Goal: Information Seeking & Learning: Learn about a topic

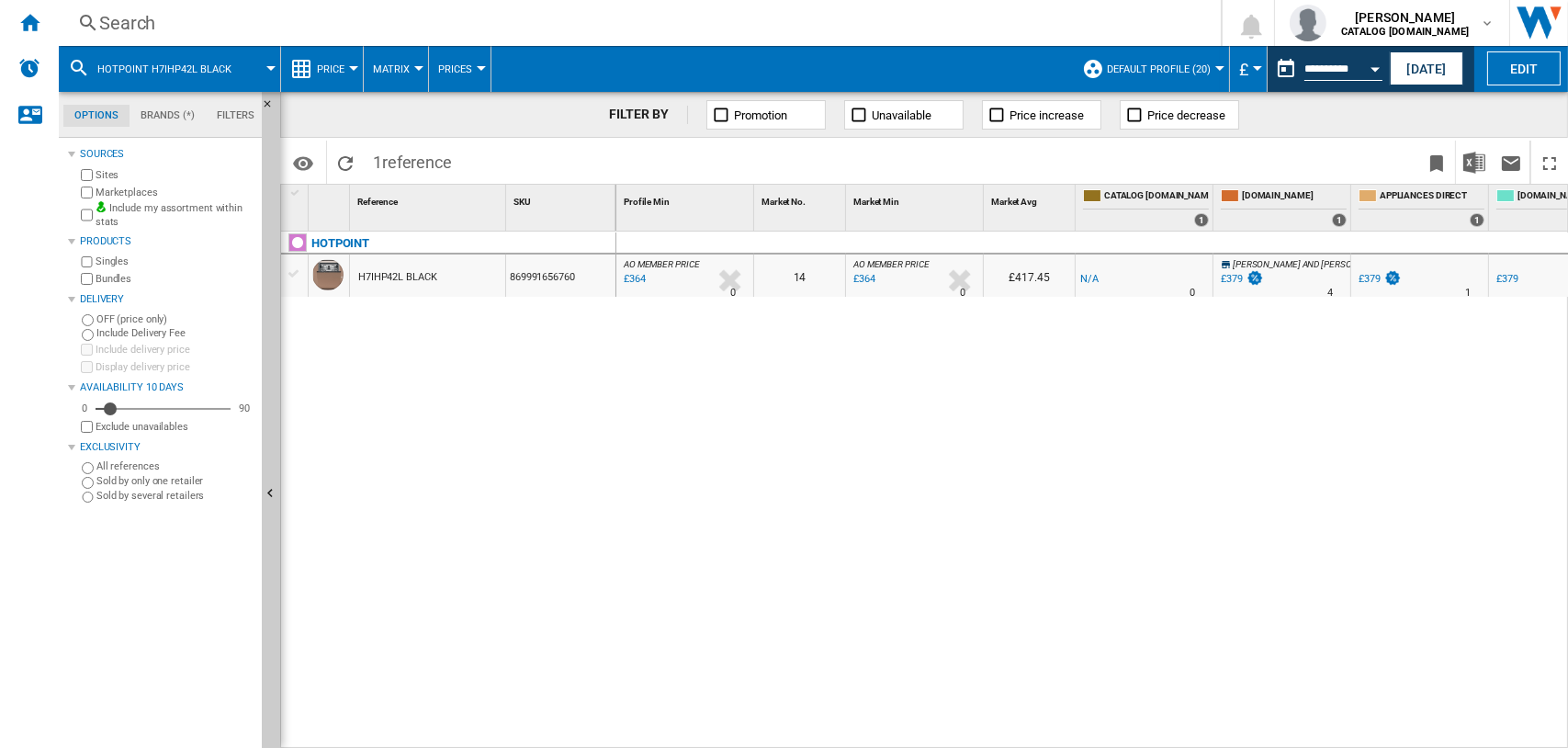
scroll to position [0, 650]
click at [121, 24] on div "Search" at bounding box center [635, 23] width 1073 height 26
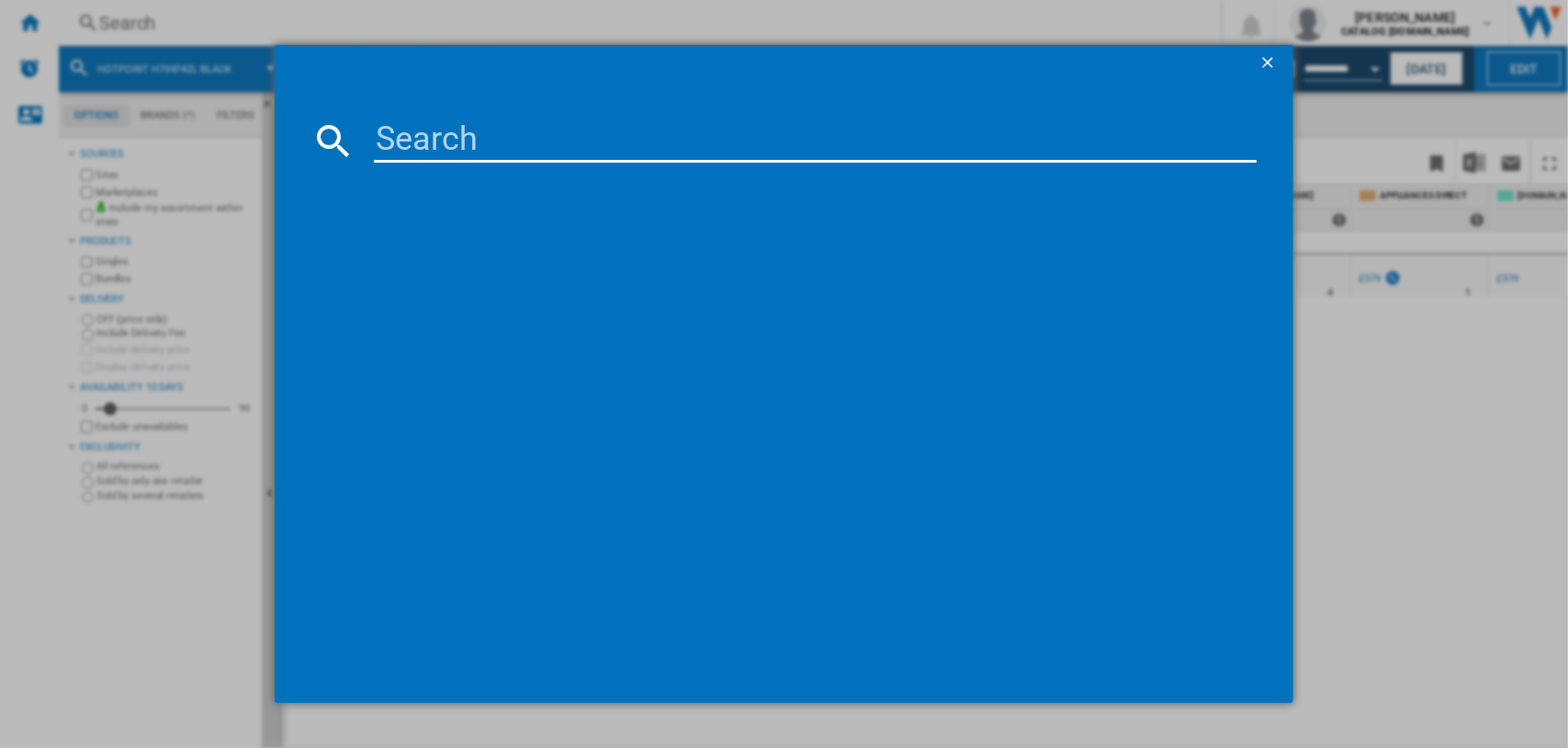
click at [495, 152] on input at bounding box center [816, 141] width 884 height 44
click at [430, 144] on input "h81ht5" at bounding box center [816, 141] width 884 height 44
click at [482, 141] on input "h8iht5" at bounding box center [816, 141] width 884 height 44
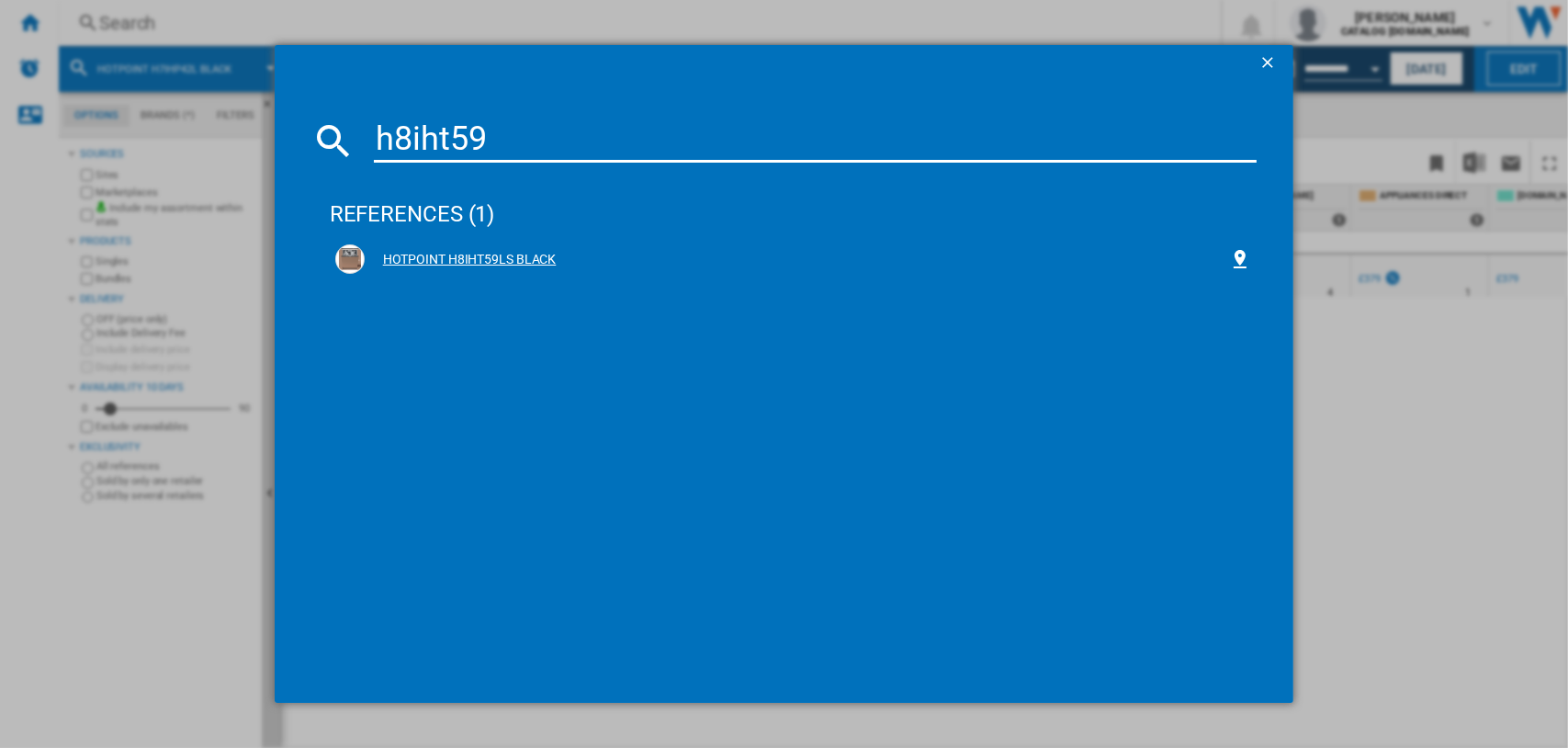
type input "h8iht59"
click at [437, 261] on div "HOTPOINT H8IHT59LS BLACK" at bounding box center [796, 260] width 865 height 18
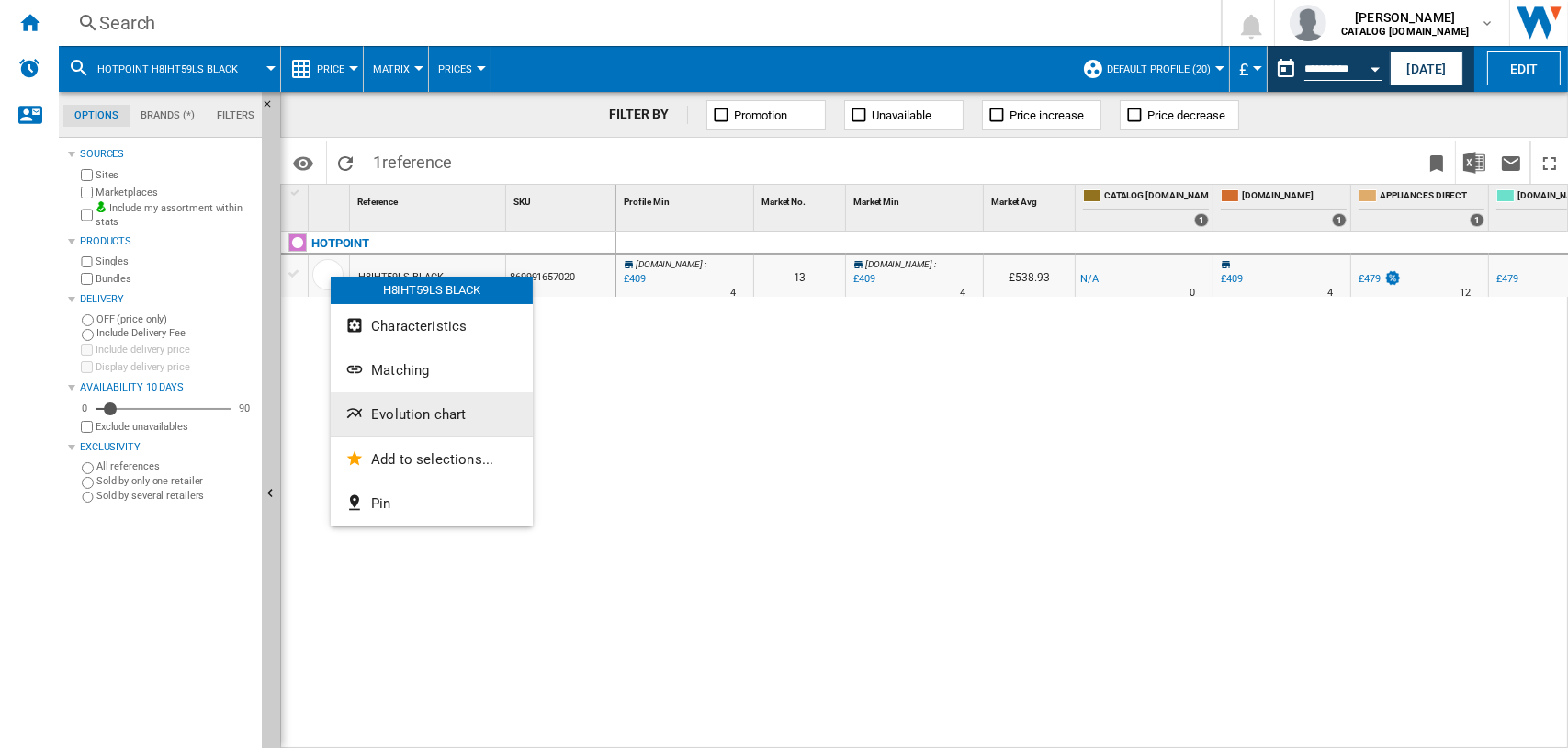
click at [394, 415] on span "Evolution chart" at bounding box center [418, 414] width 95 height 16
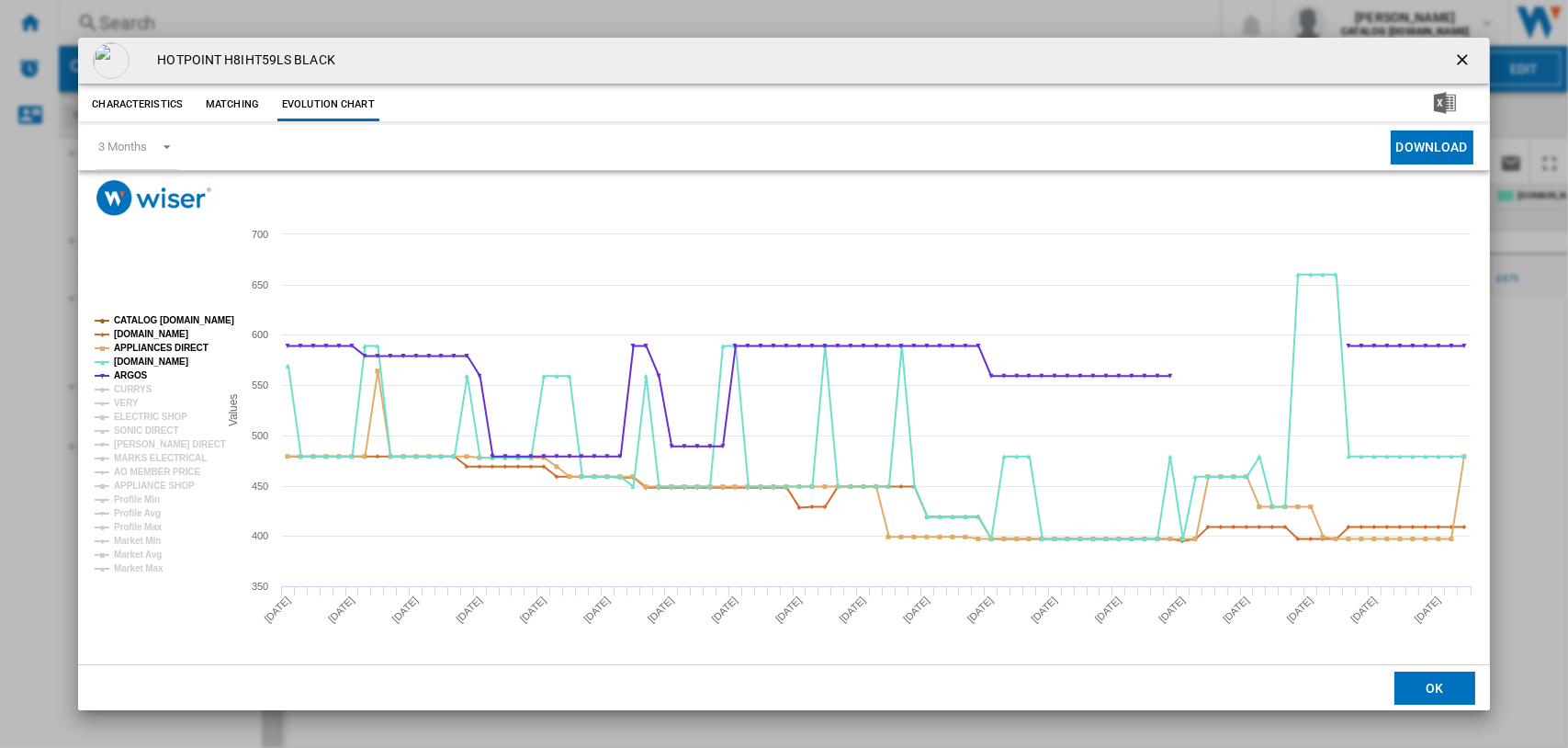
click at [142, 316] on tspan "CATALOG [DOMAIN_NAME]" at bounding box center [174, 320] width 121 height 11
click at [149, 334] on tspan "[DOMAIN_NAME]" at bounding box center [151, 334] width 75 height 11
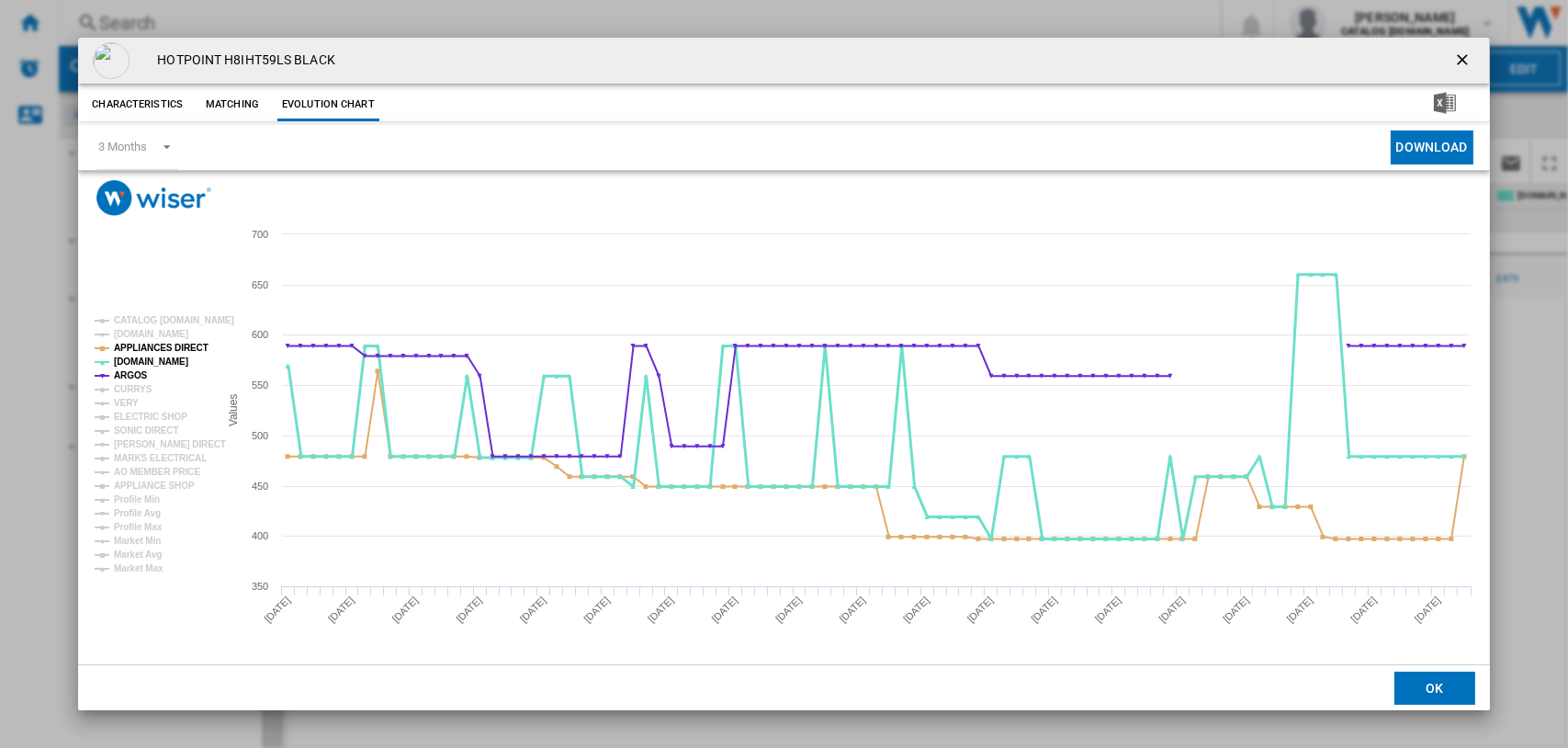
click at [127, 363] on tspan "[DOMAIN_NAME]" at bounding box center [151, 362] width 75 height 11
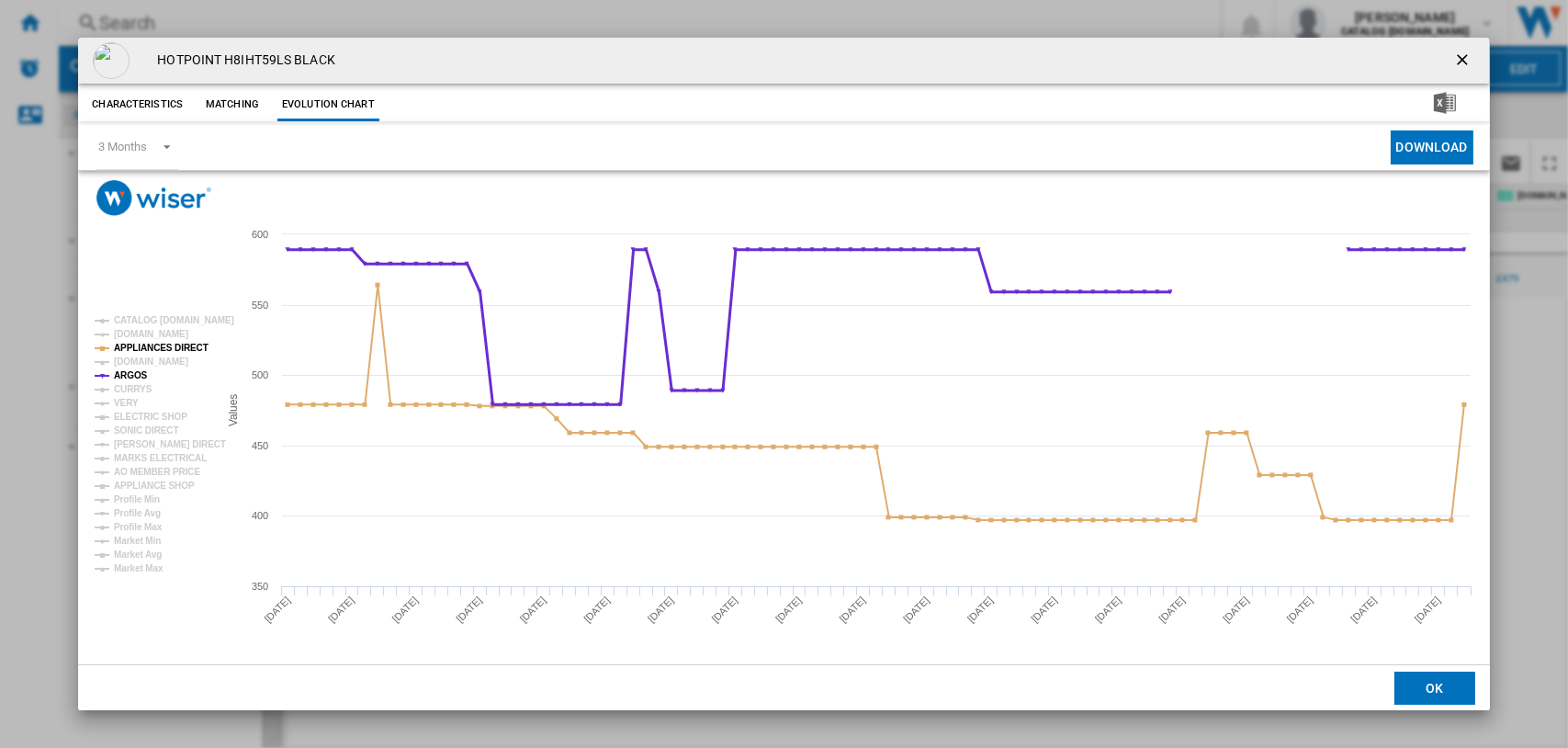
click at [128, 372] on tspan "ARGOS" at bounding box center [130, 375] width 34 height 11
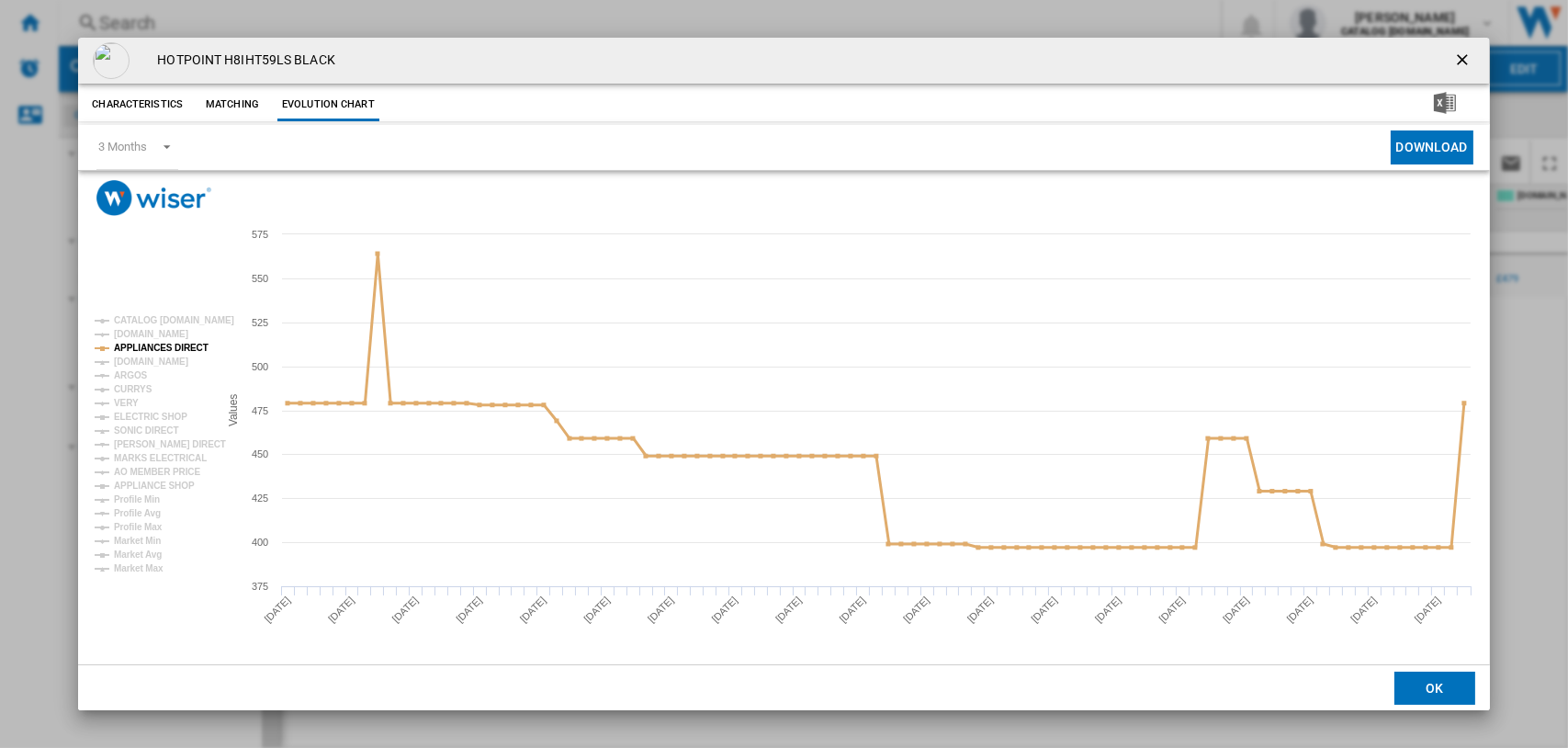
click at [139, 347] on tspan "APPLIANCES DIRECT" at bounding box center [161, 347] width 95 height 11
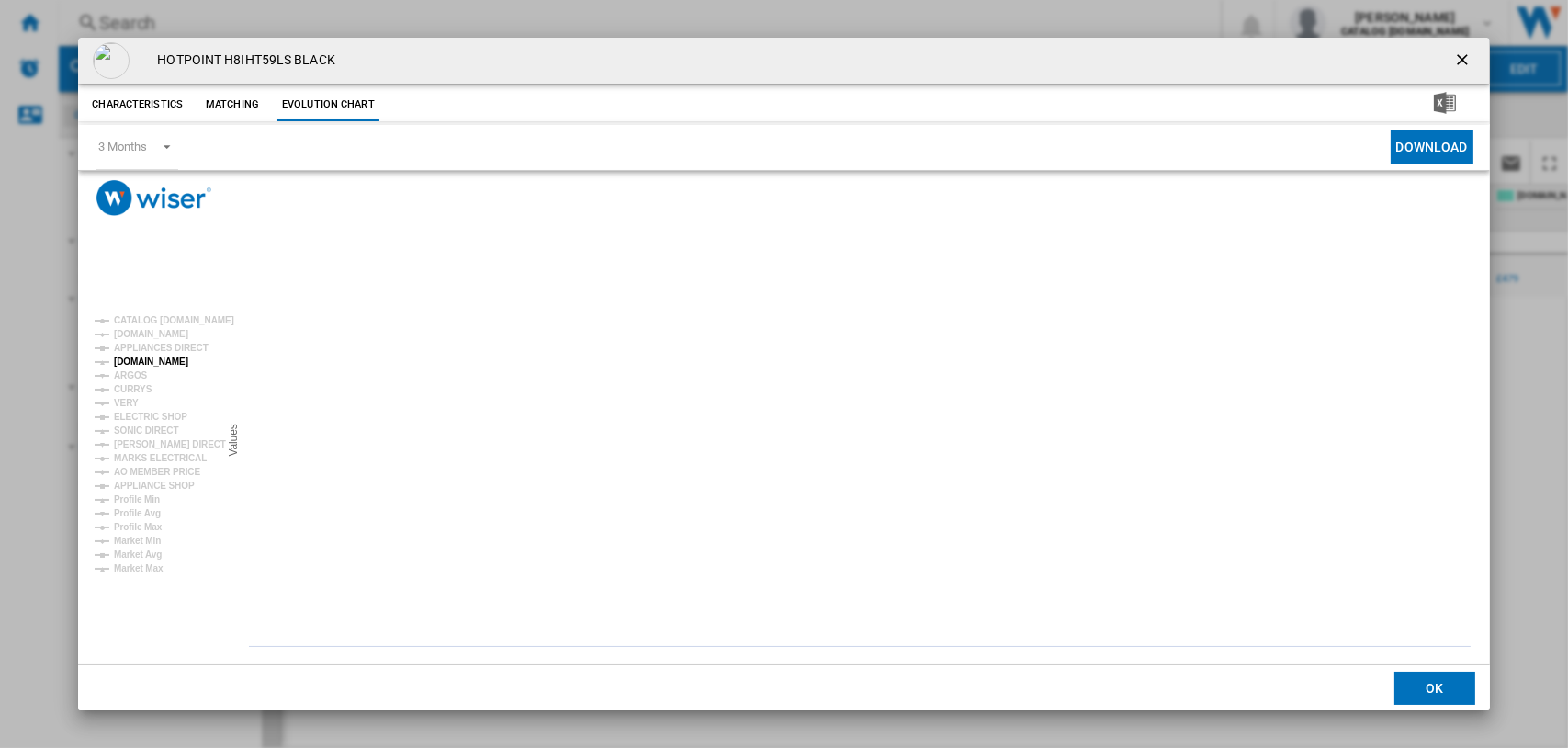
click at [136, 357] on tspan "[DOMAIN_NAME]" at bounding box center [151, 362] width 75 height 11
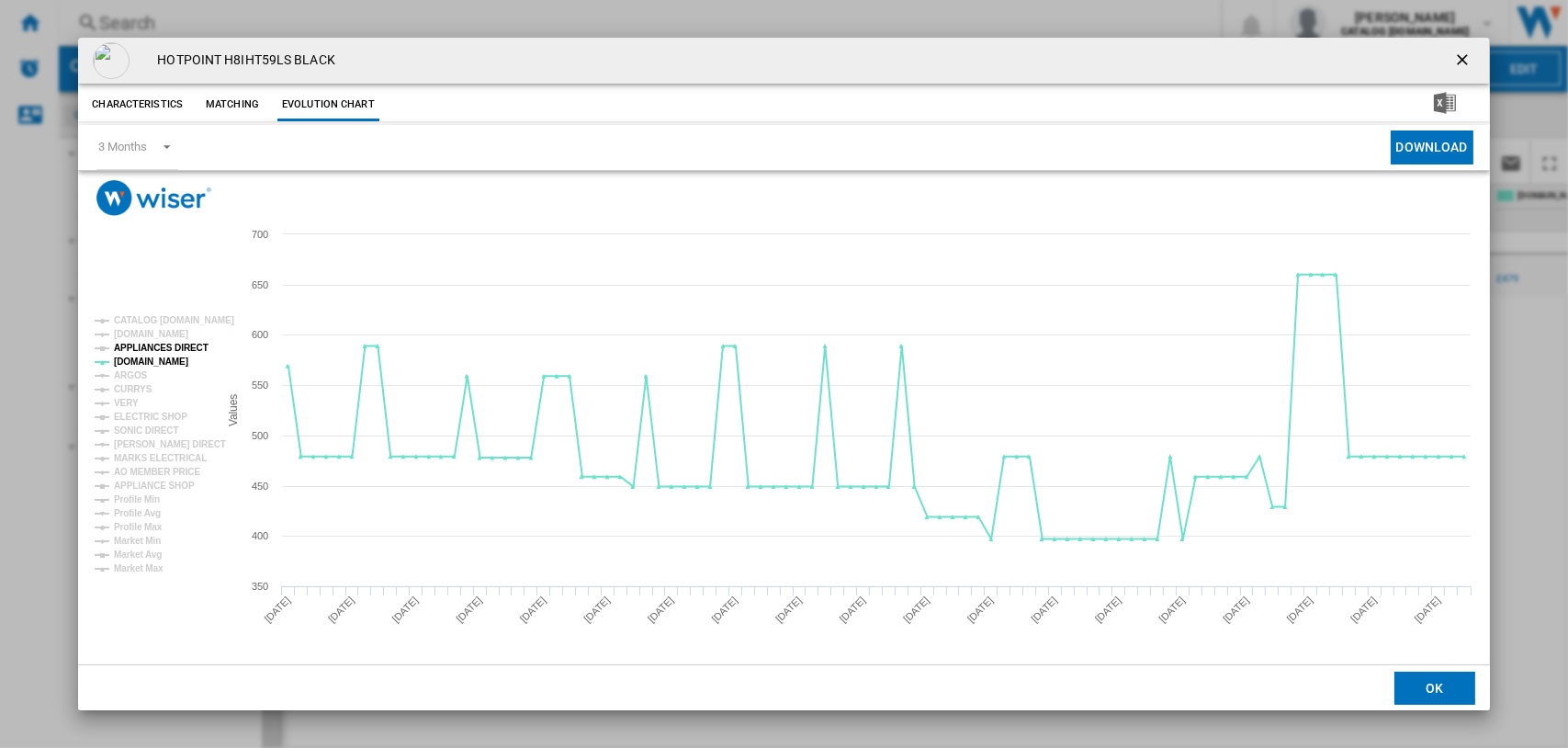
click at [143, 344] on tspan "APPLIANCES DIRECT" at bounding box center [161, 347] width 95 height 11
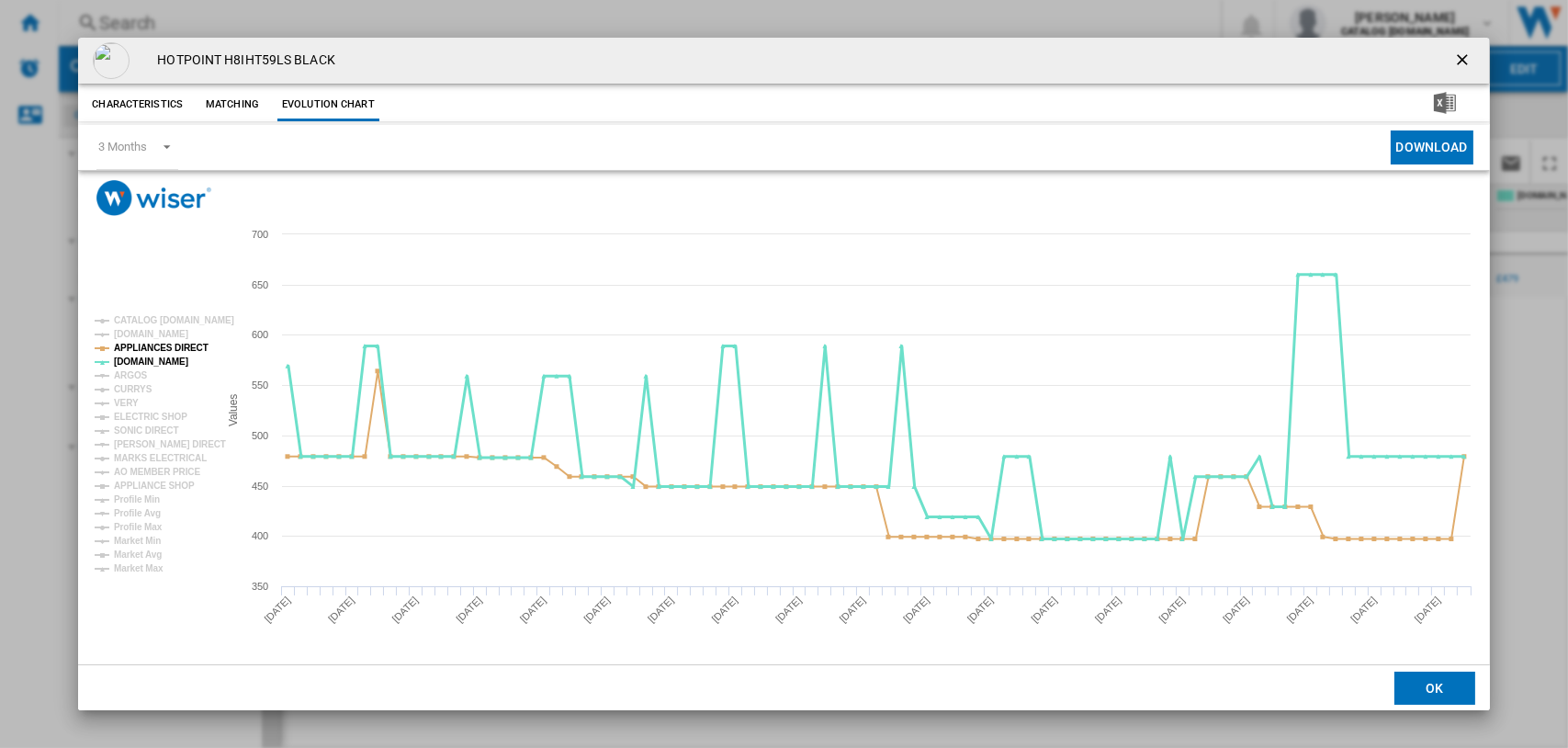
click at [119, 361] on tspan "[DOMAIN_NAME]" at bounding box center [151, 362] width 75 height 11
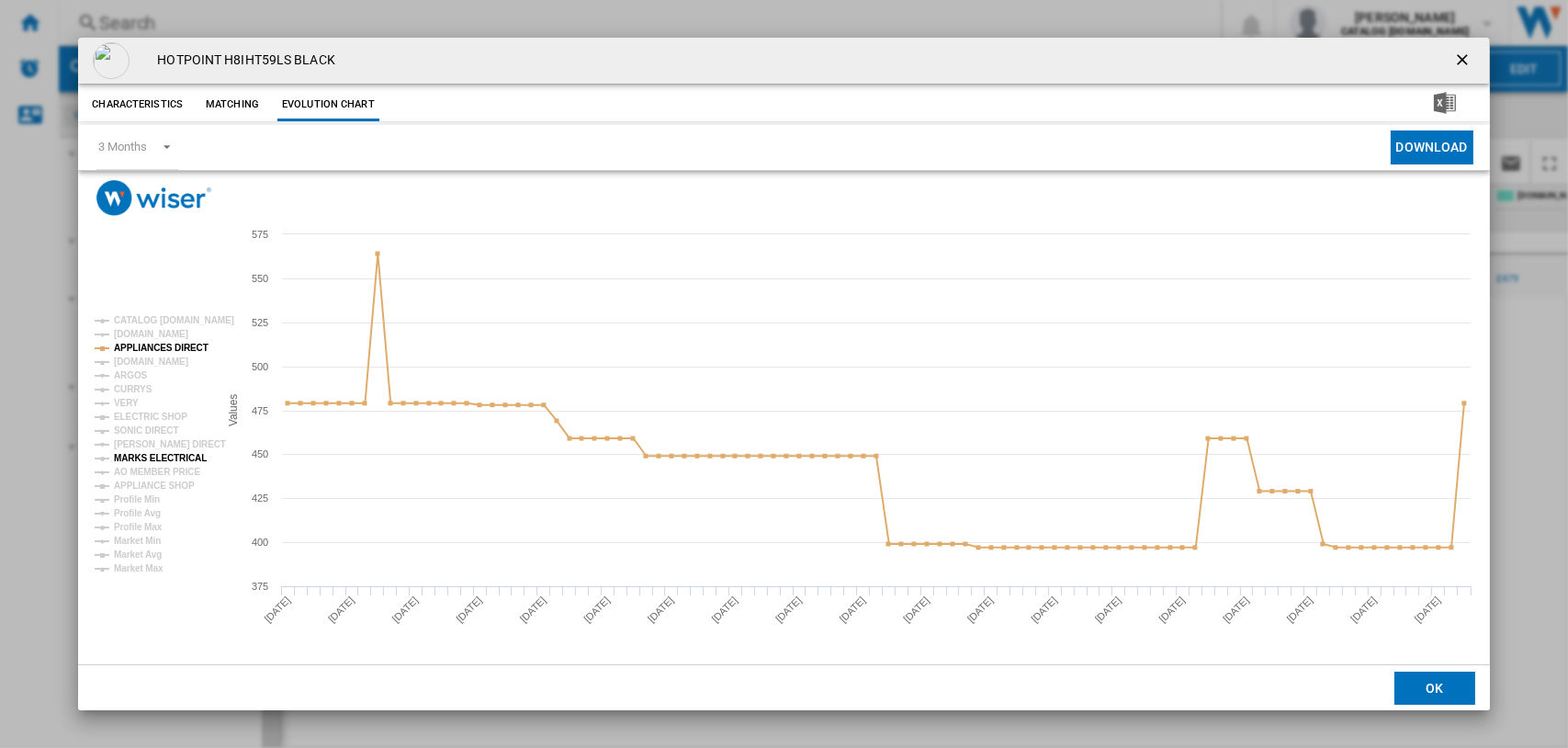
click at [136, 458] on tspan "MARKS ELECTRICAL" at bounding box center [160, 457] width 93 height 11
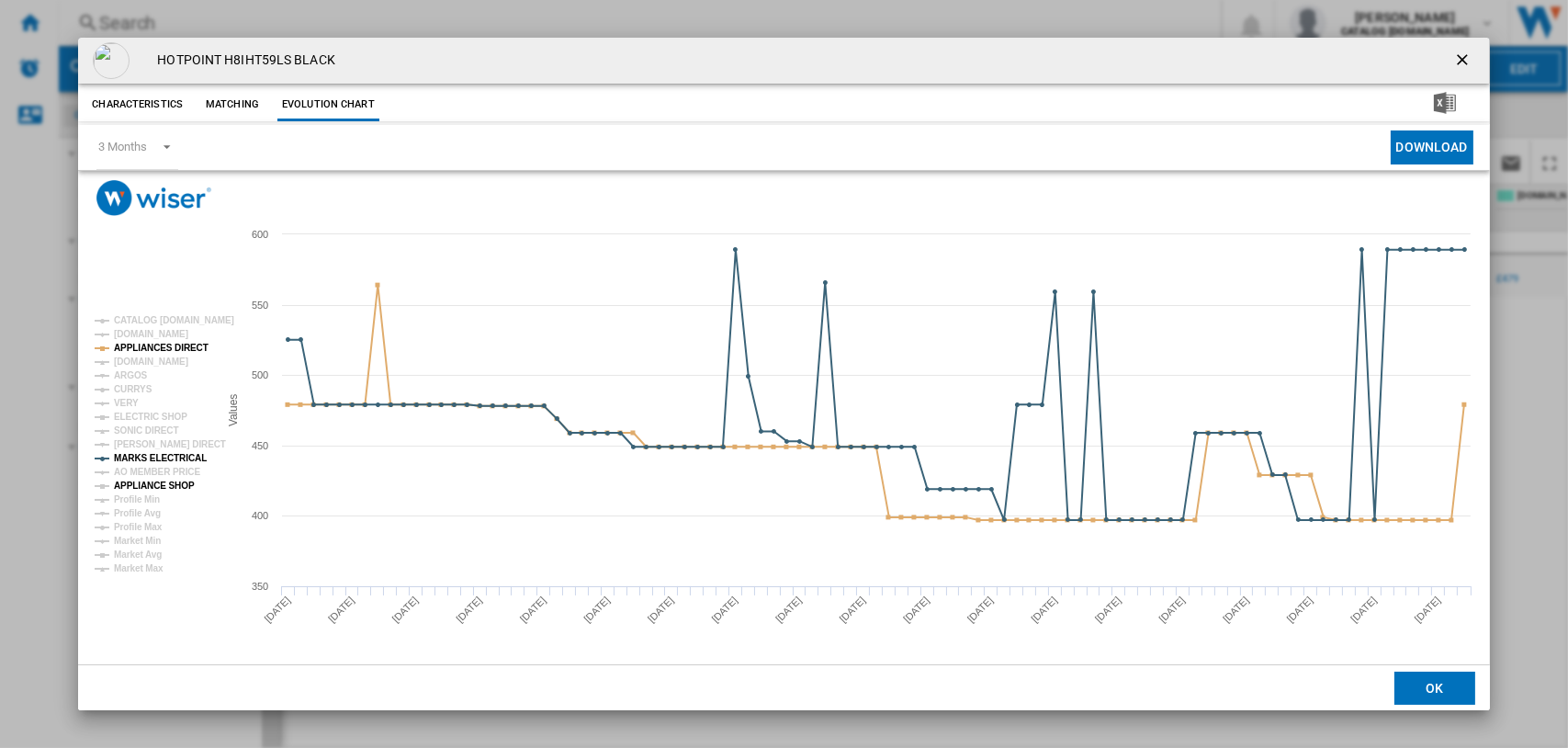
click at [148, 480] on tspan "APPLIANCE SHOP" at bounding box center [154, 485] width 81 height 11
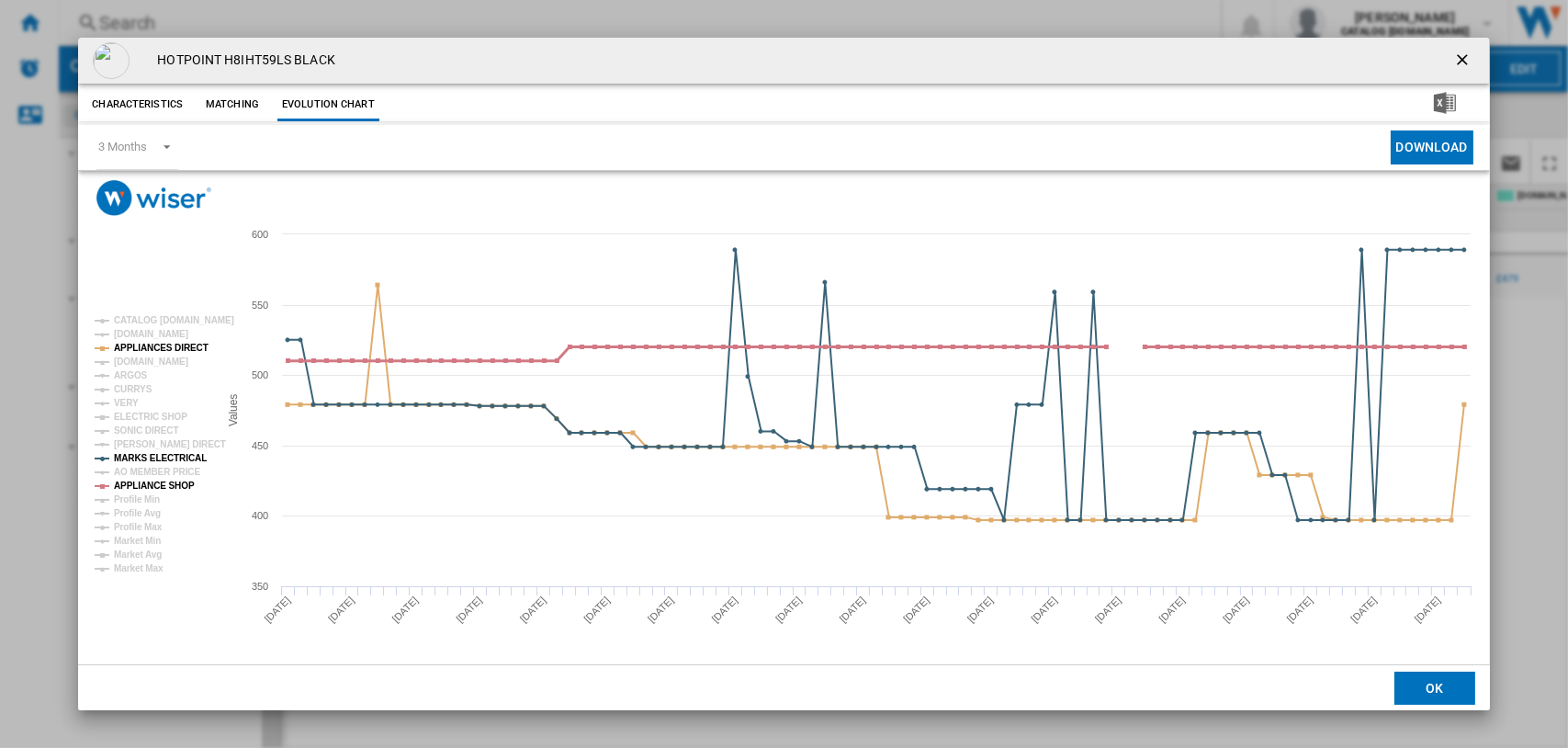
click at [150, 481] on tspan "APPLIANCE SHOP" at bounding box center [154, 485] width 81 height 11
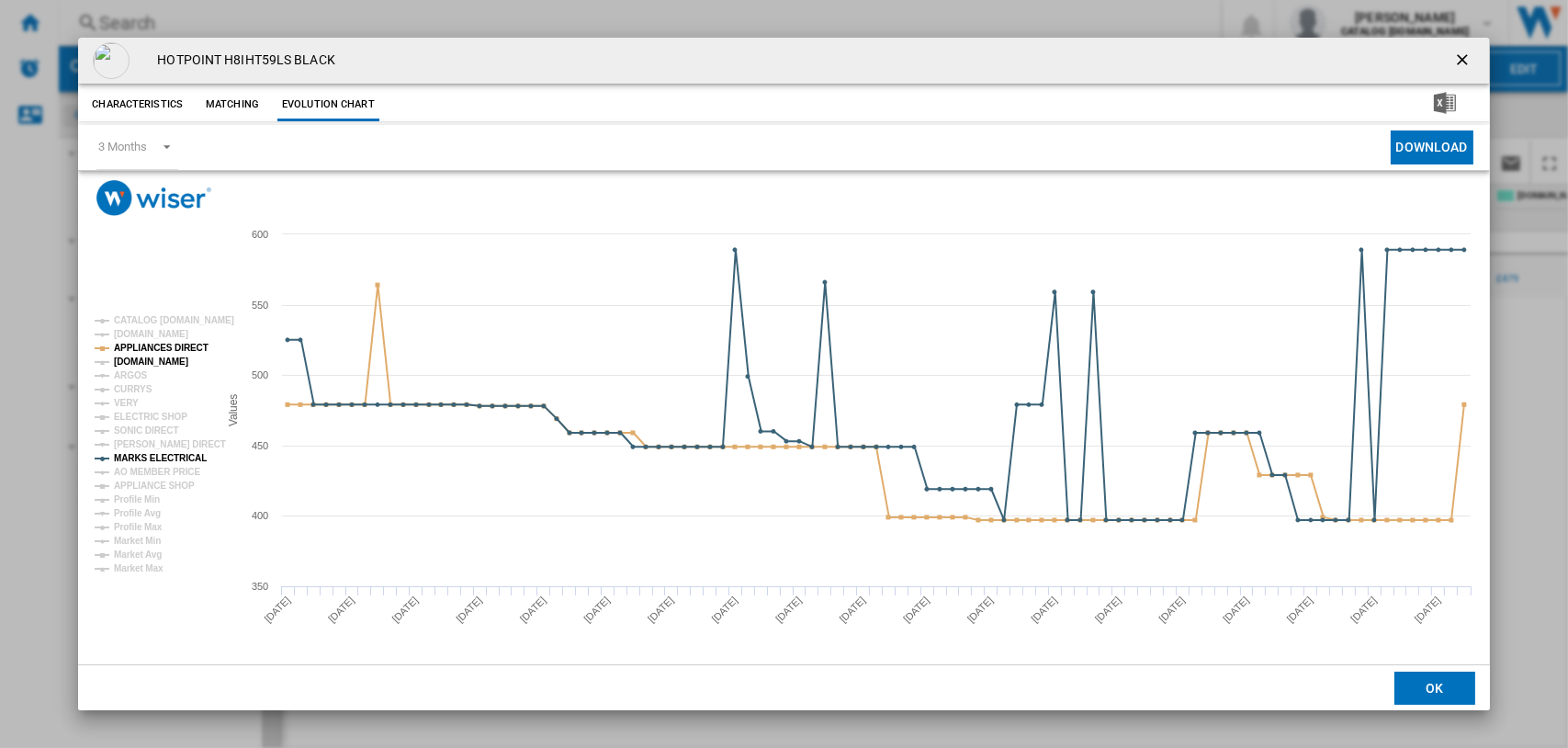
click at [126, 362] on tspan "[DOMAIN_NAME]" at bounding box center [151, 362] width 75 height 11
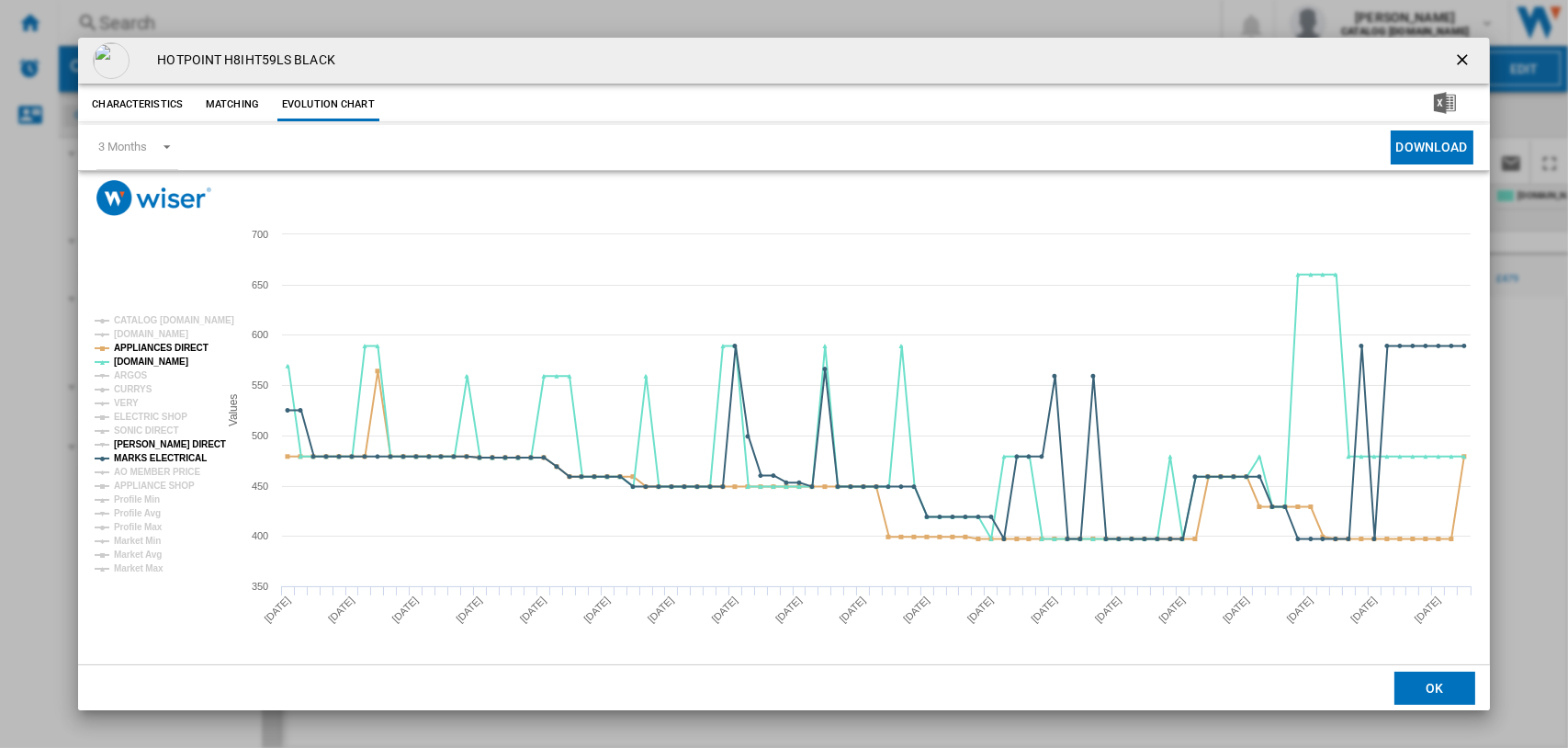
click at [134, 443] on tspan "[PERSON_NAME] DIRECT" at bounding box center [170, 444] width 112 height 11
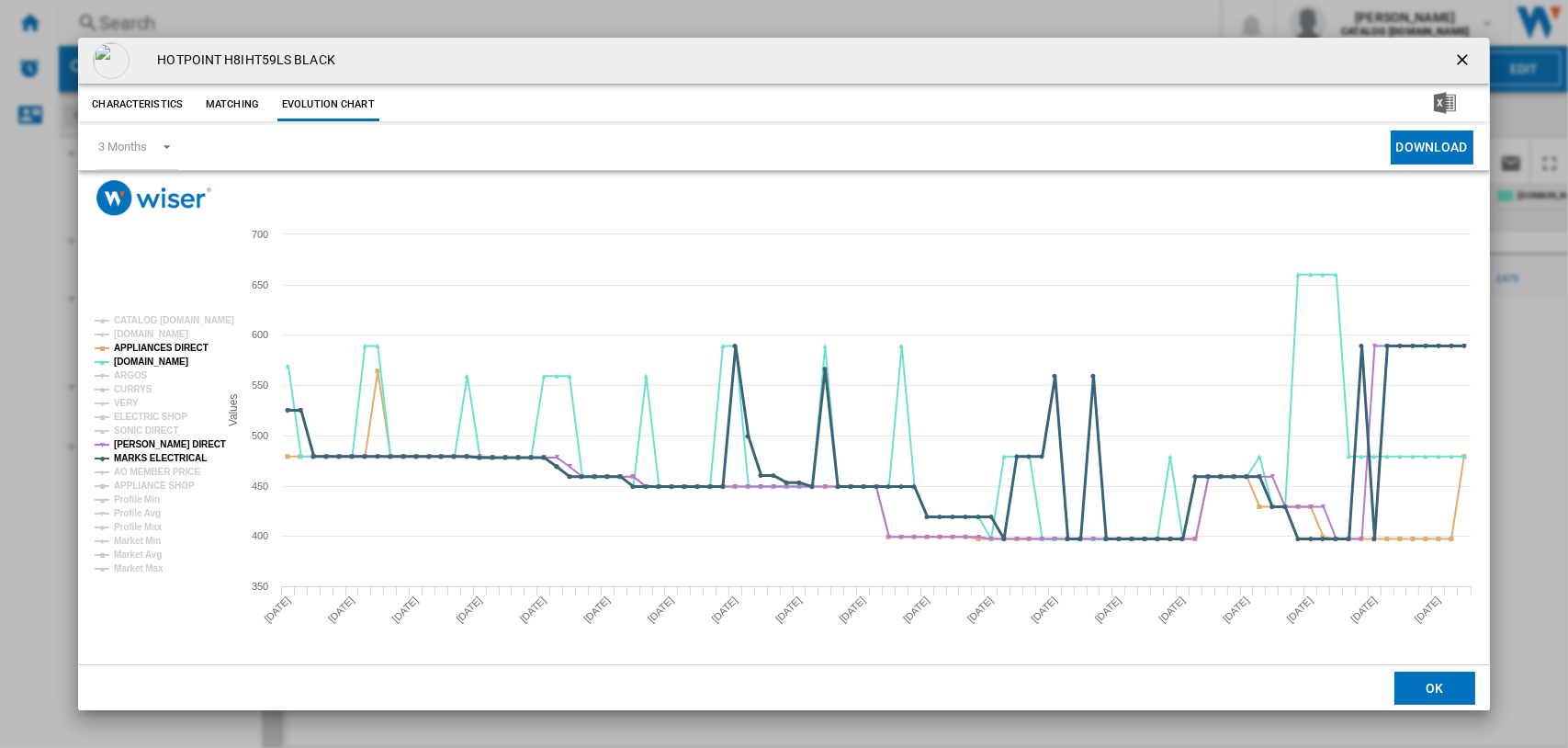
click at [139, 456] on tspan "MARKS ELECTRICAL" at bounding box center [160, 457] width 93 height 11
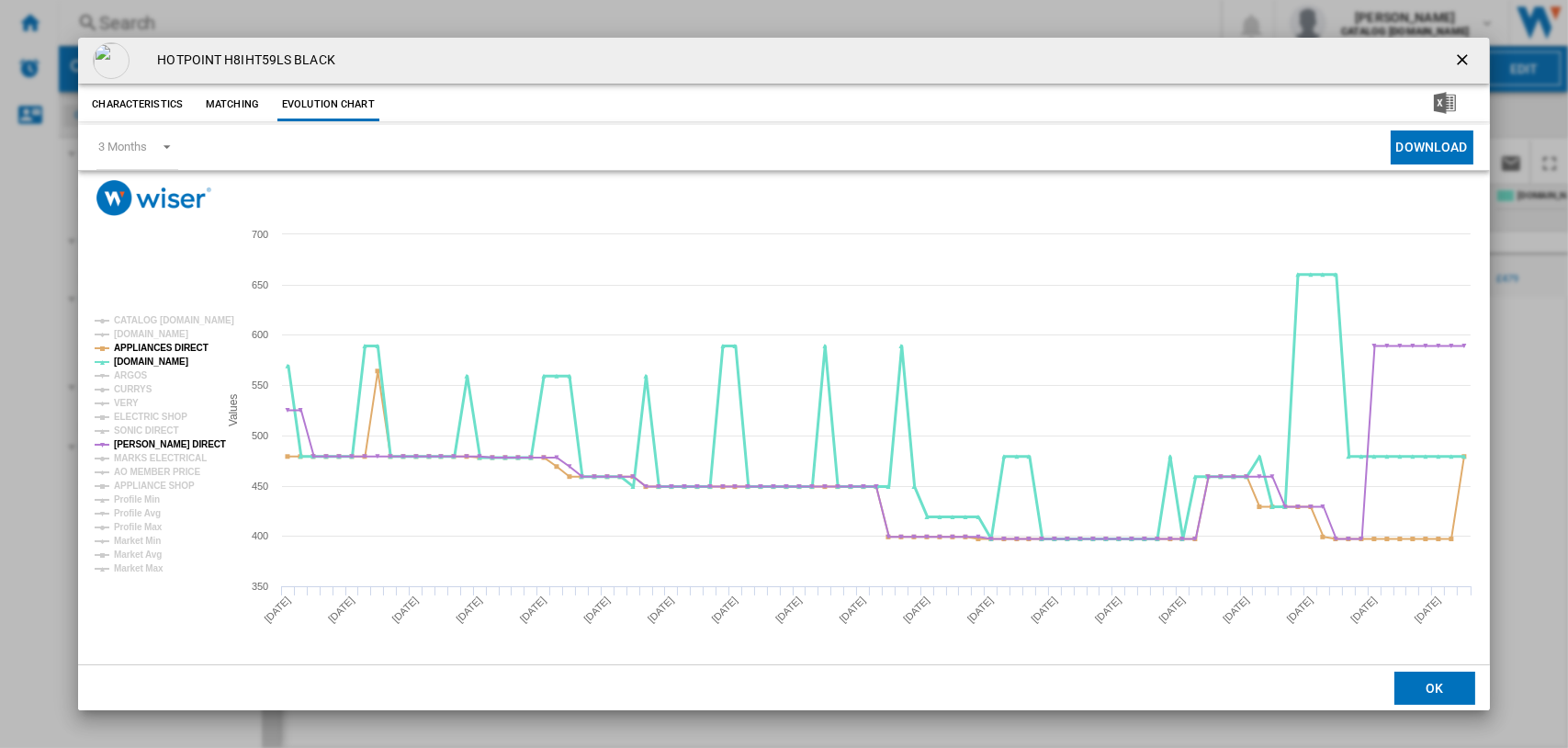
click at [129, 357] on tspan "[DOMAIN_NAME]" at bounding box center [151, 362] width 75 height 11
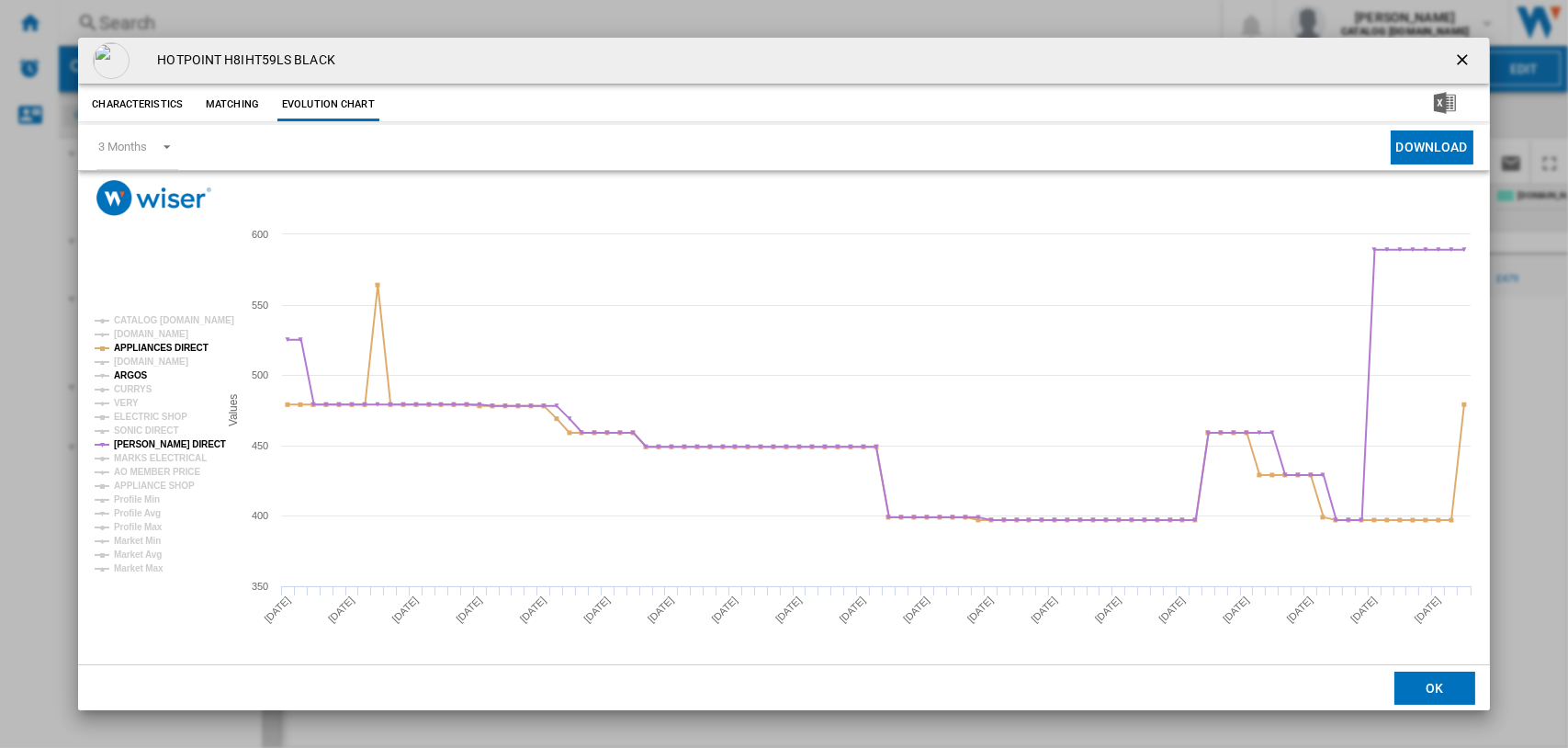
click at [128, 371] on tspan "ARGOS" at bounding box center [130, 375] width 34 height 11
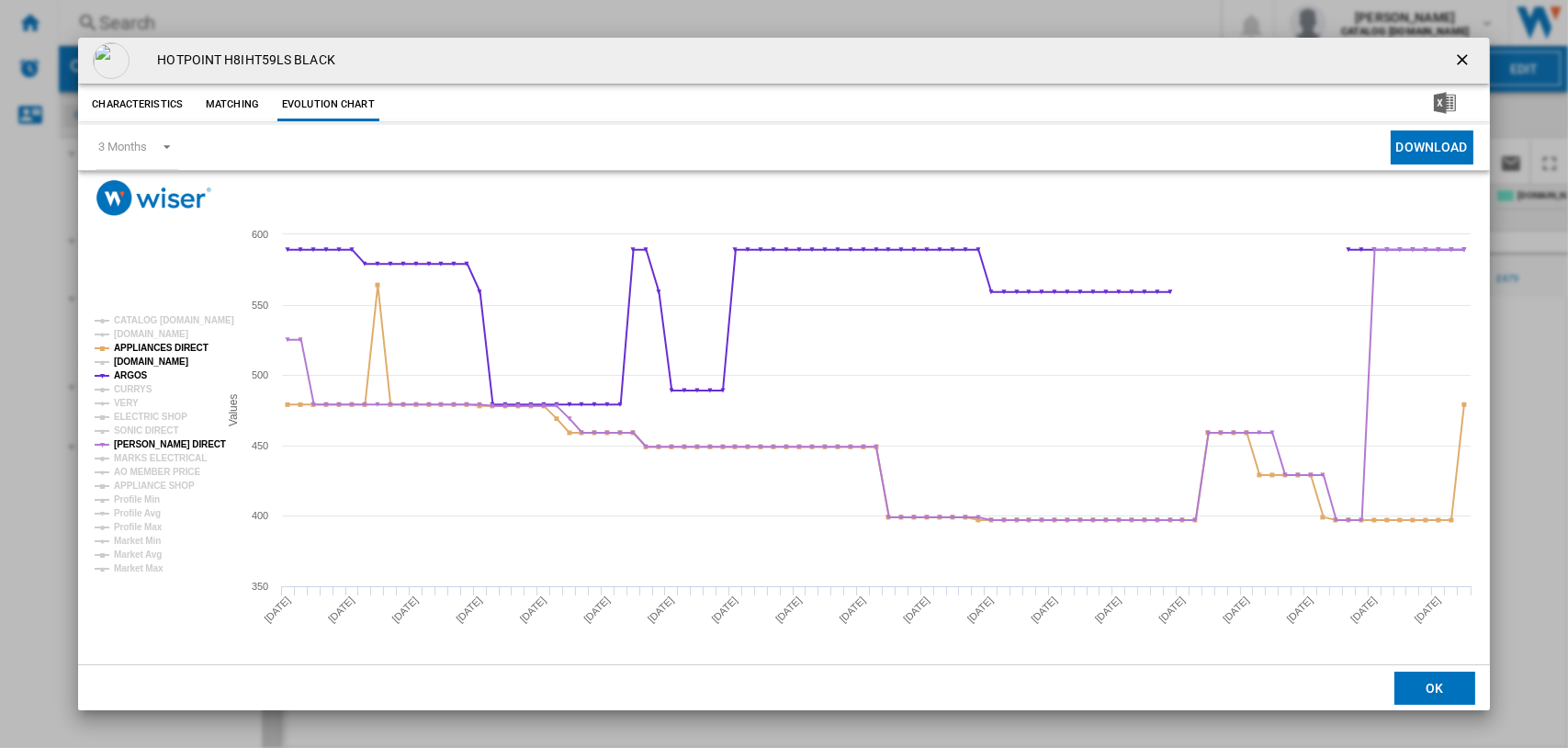
click at [126, 362] on tspan "[DOMAIN_NAME]" at bounding box center [151, 362] width 75 height 11
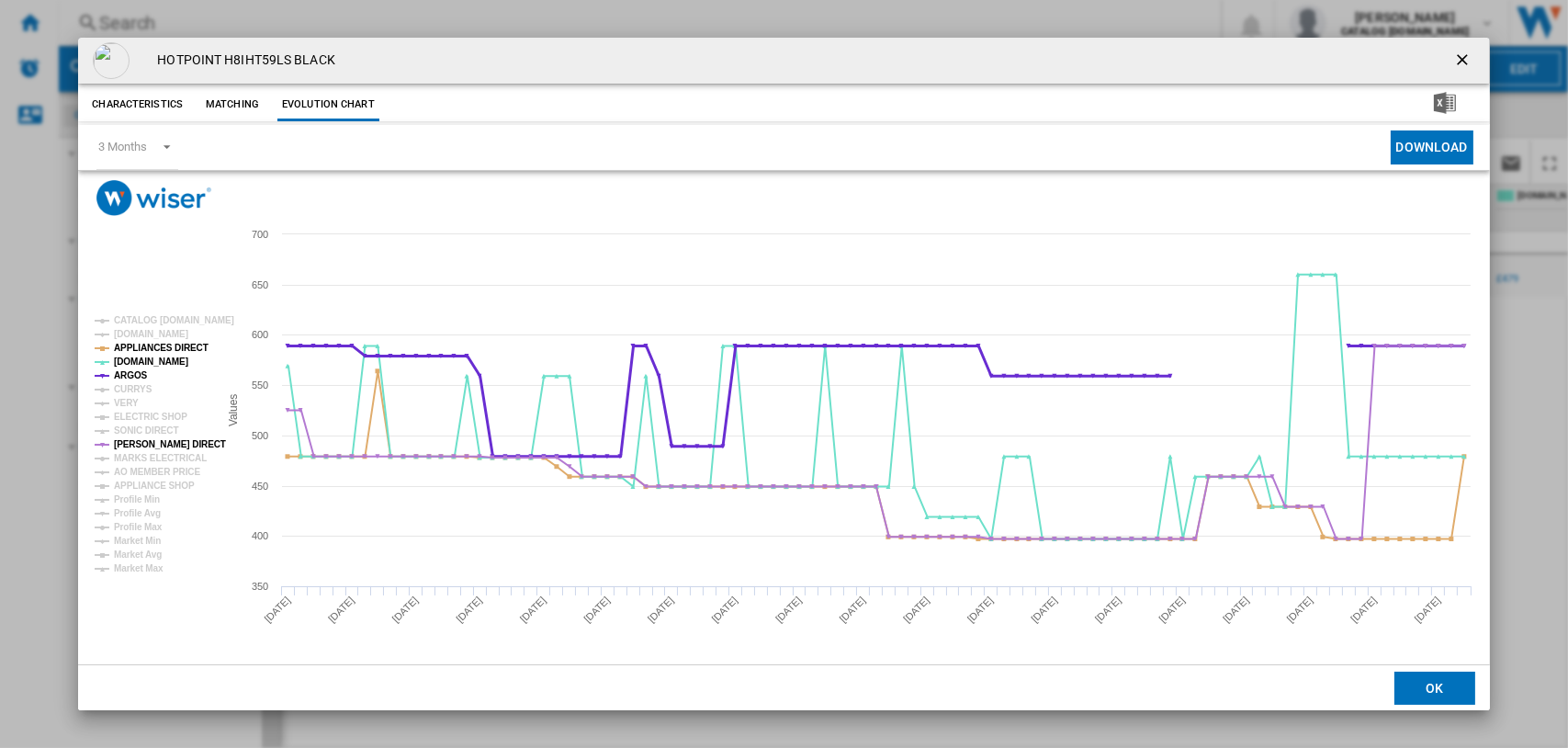
click at [125, 376] on tspan "ARGOS" at bounding box center [130, 375] width 34 height 11
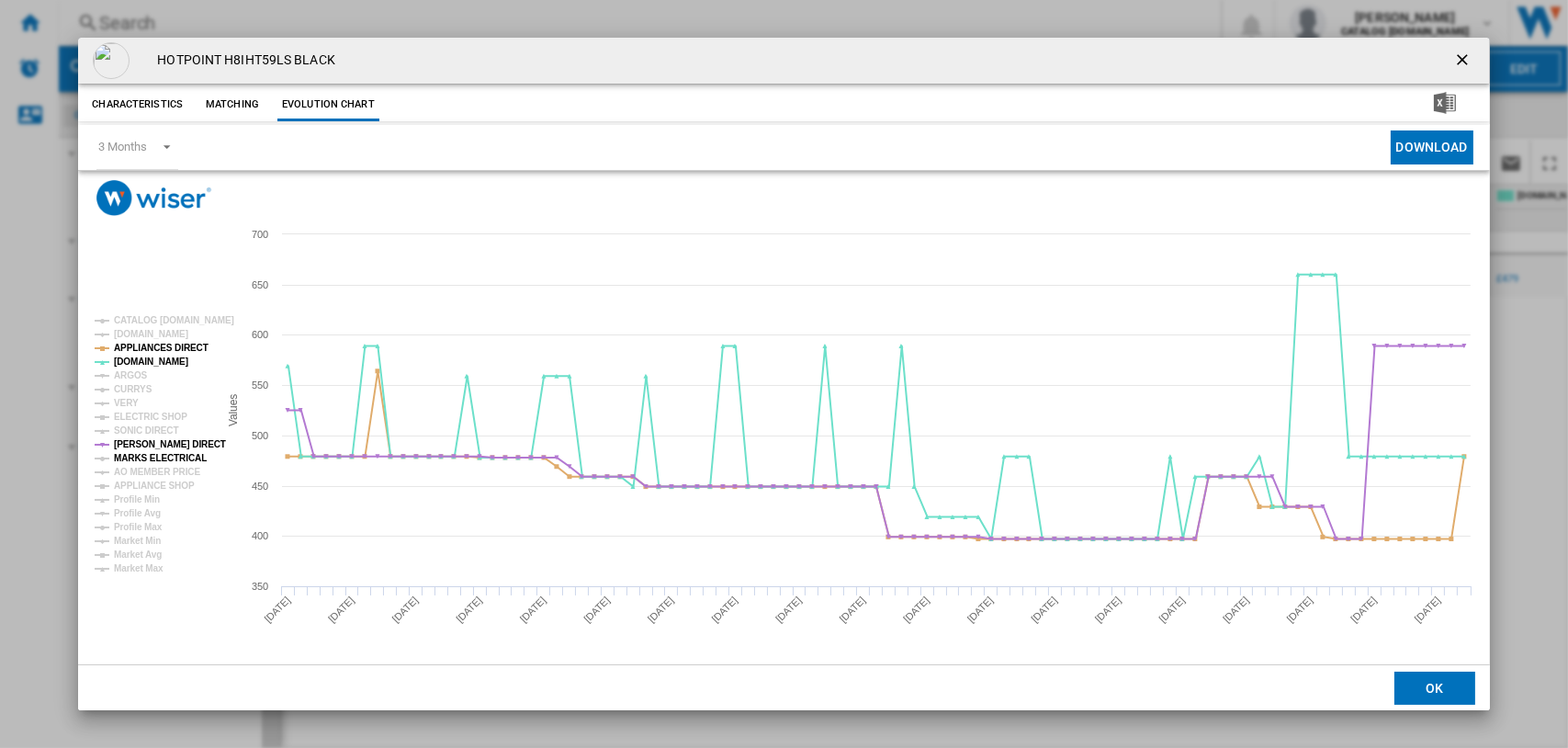
click at [181, 456] on tspan "MARKS ELECTRICAL" at bounding box center [160, 457] width 93 height 11
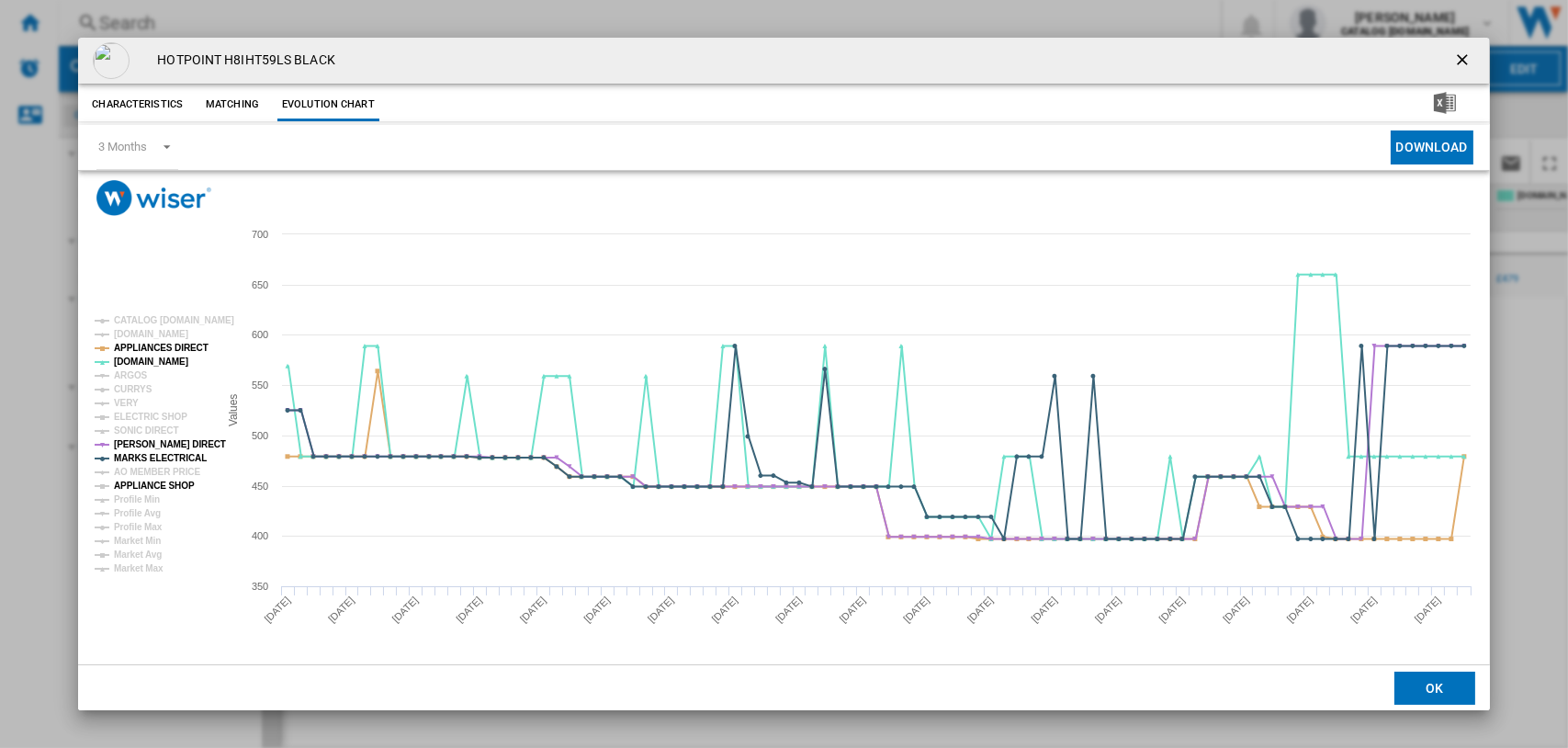
click at [171, 481] on tspan "APPLIANCE SHOP" at bounding box center [154, 485] width 81 height 11
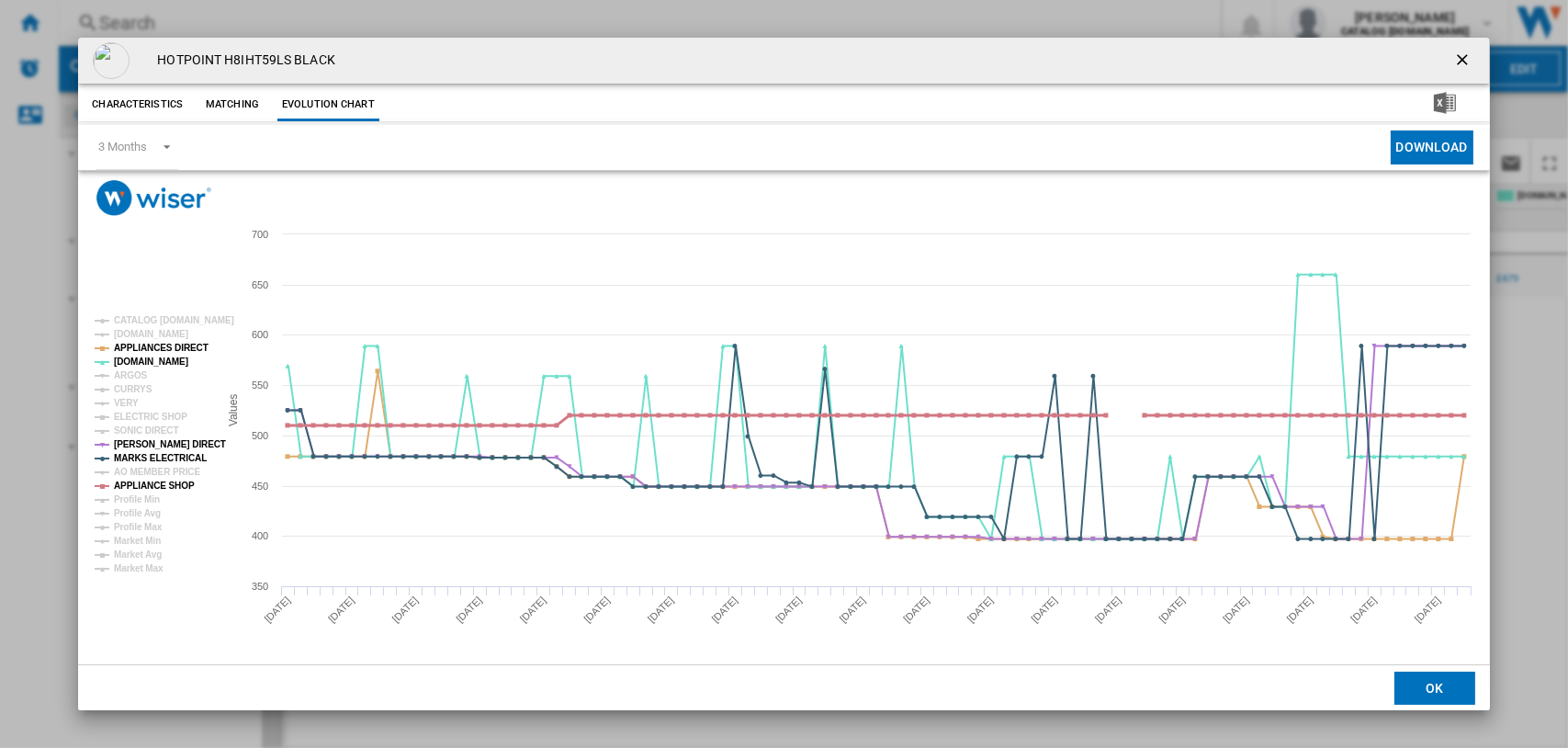
click at [127, 483] on tspan "APPLIANCE SHOP" at bounding box center [154, 485] width 81 height 11
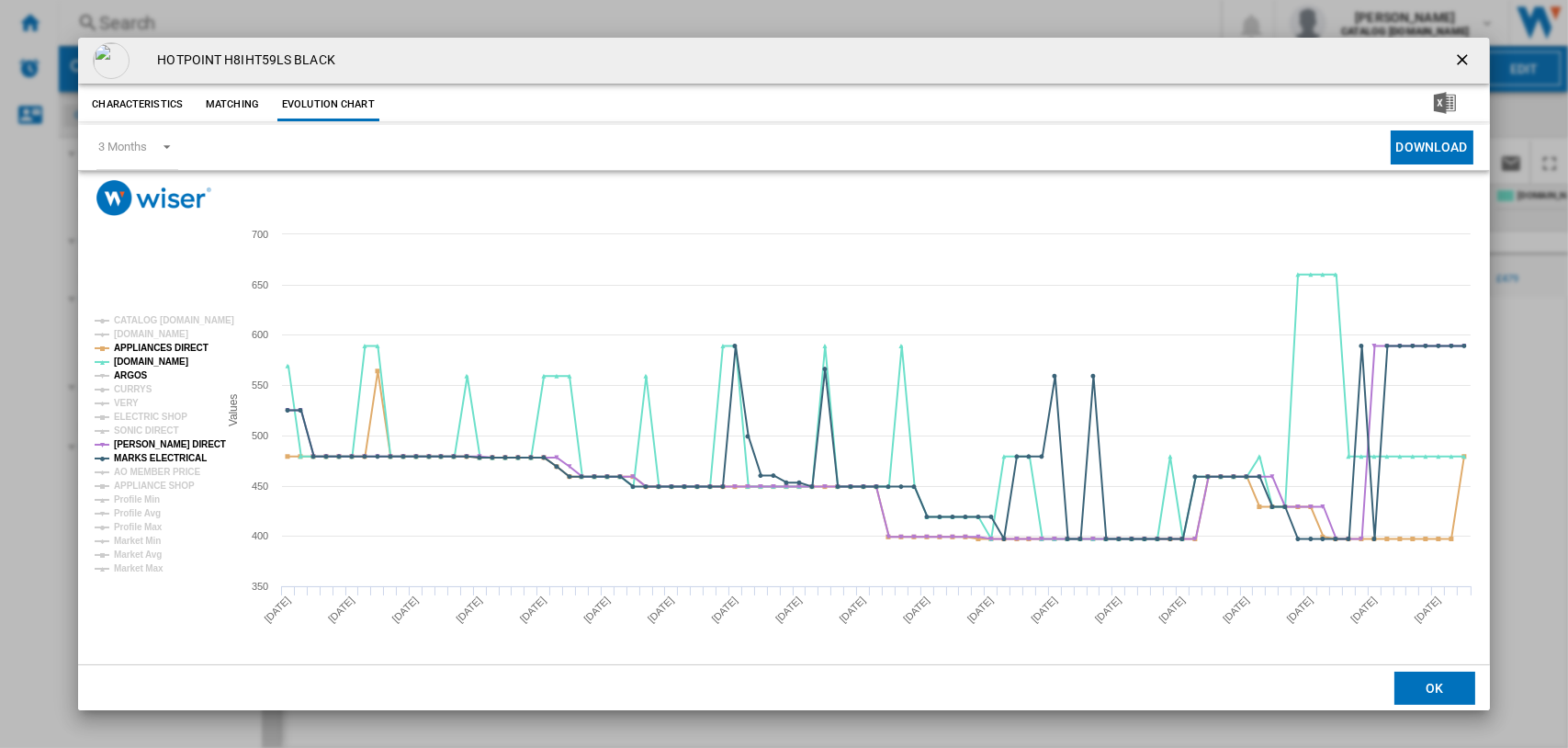
click at [137, 378] on tspan "ARGOS" at bounding box center [130, 375] width 34 height 11
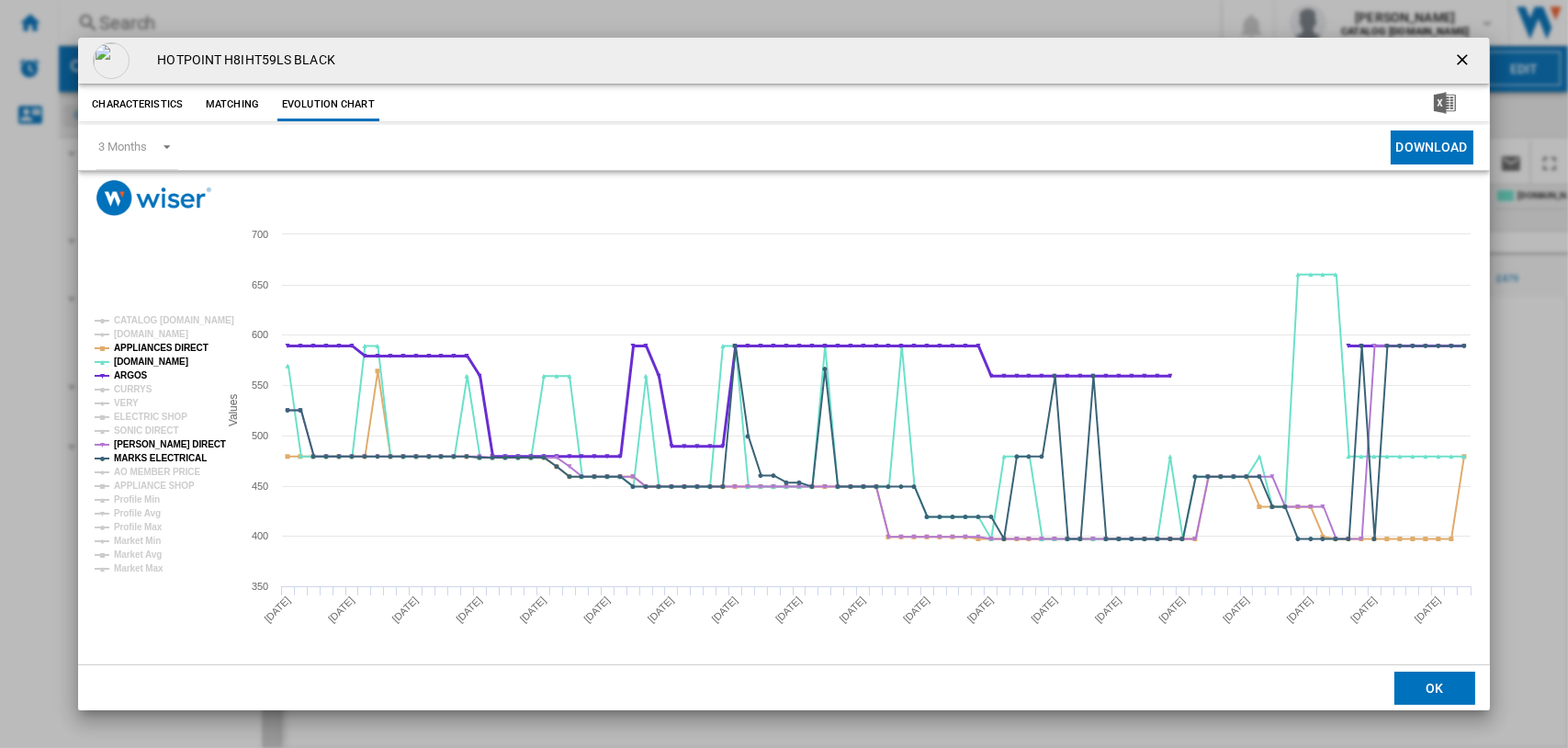
click at [137, 378] on tspan "ARGOS" at bounding box center [130, 375] width 34 height 11
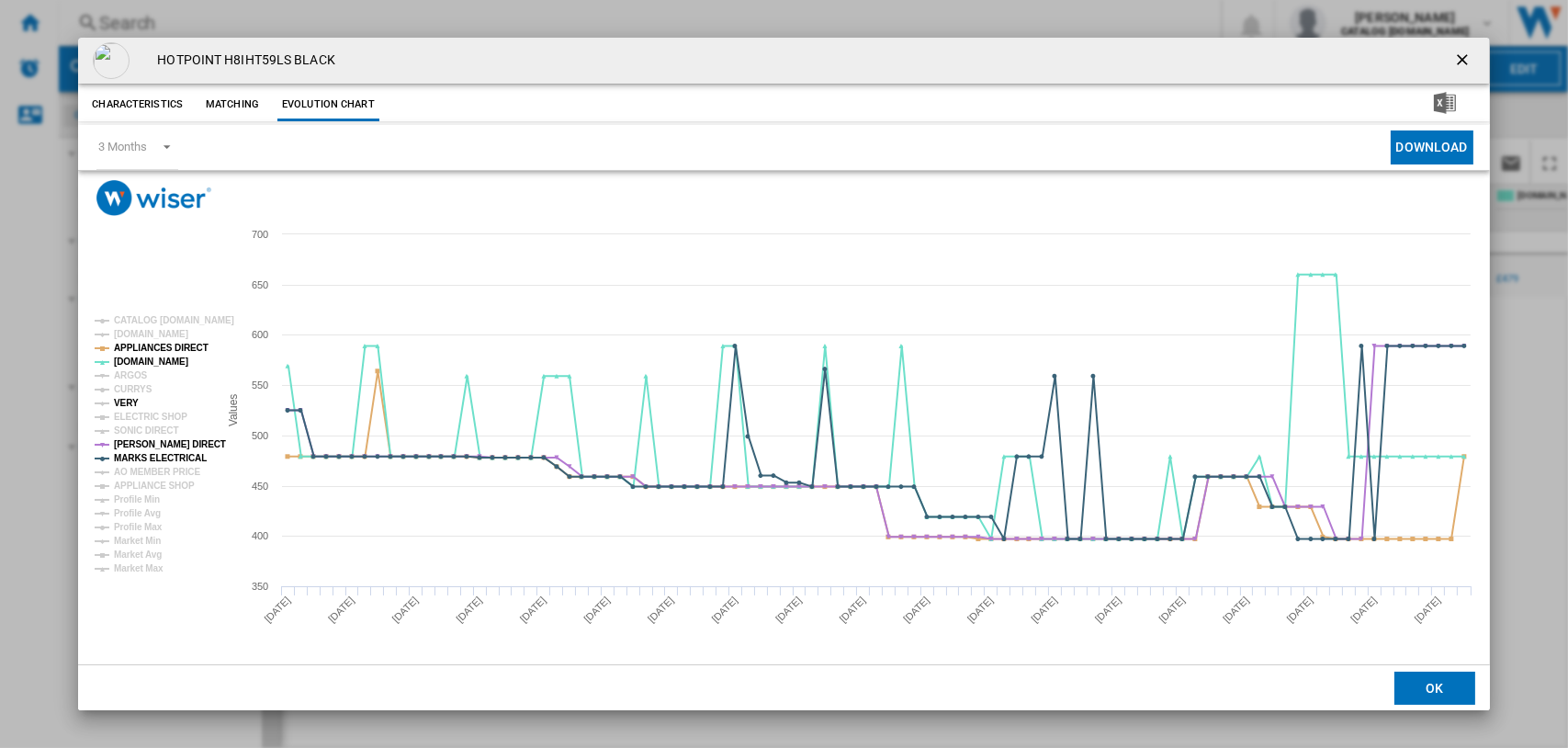
click at [133, 400] on tspan "VERY" at bounding box center [127, 403] width 25 height 11
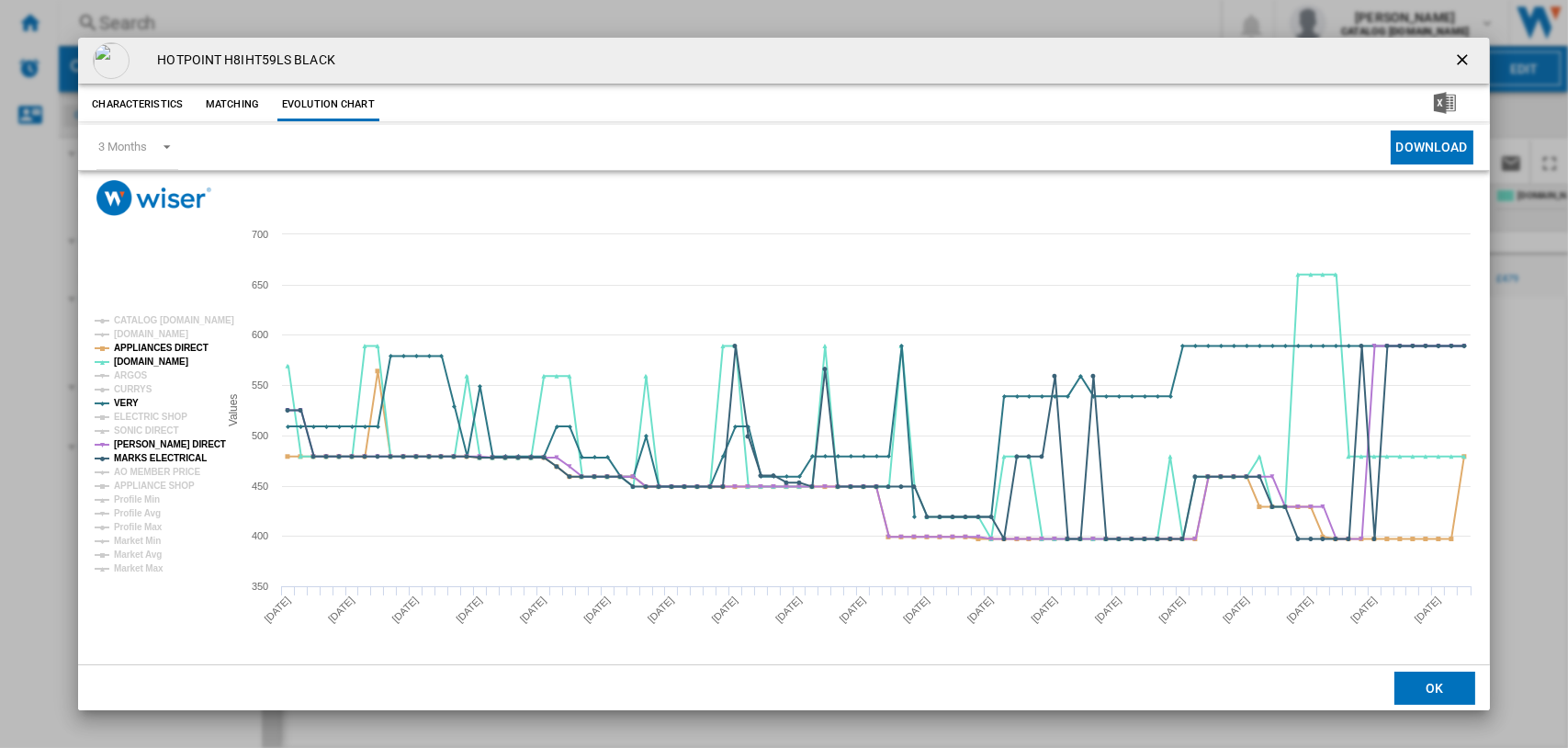
click at [133, 400] on tspan "VERY" at bounding box center [127, 403] width 25 height 11
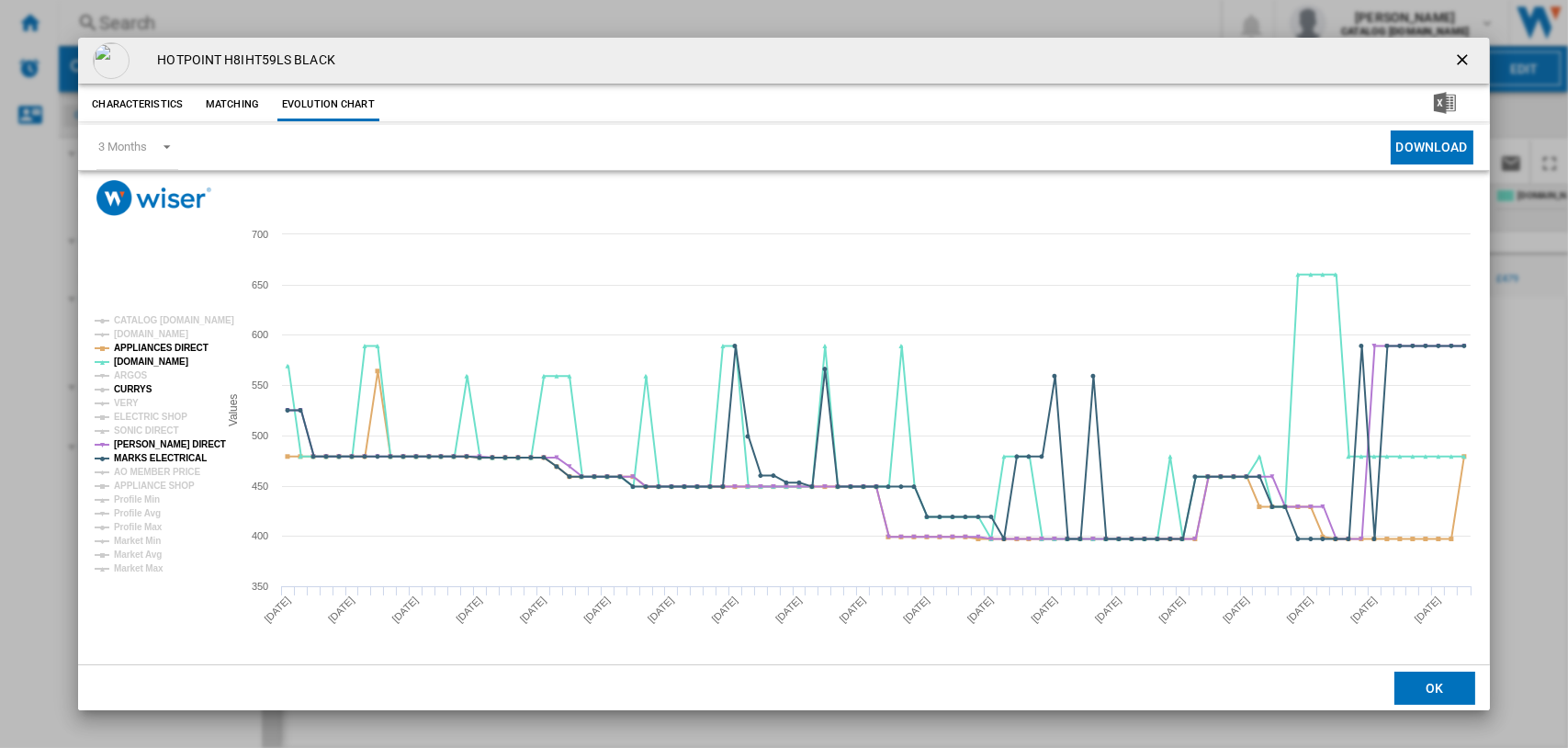
click at [124, 386] on tspan "CURRYS" at bounding box center [133, 389] width 38 height 11
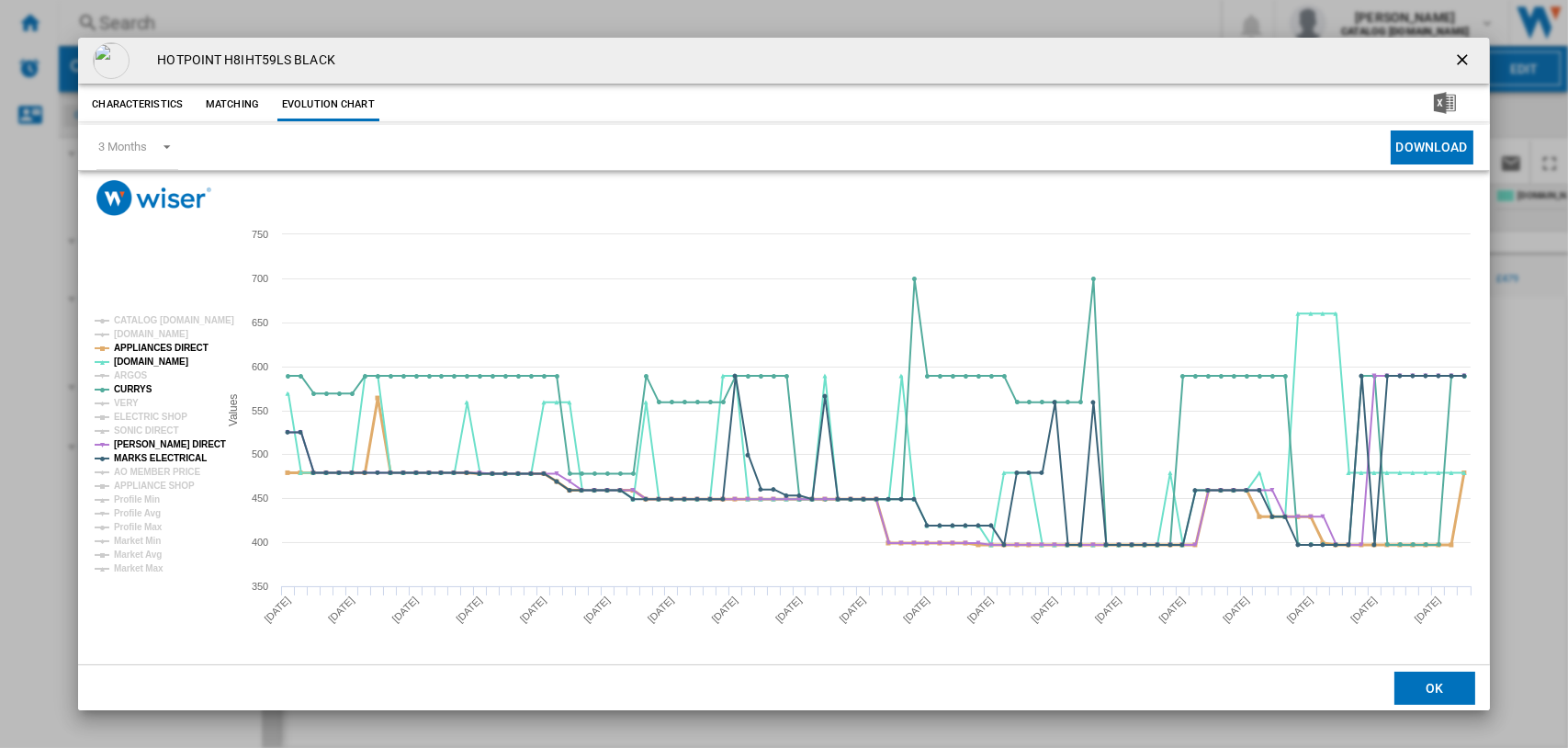
click at [172, 346] on tspan "APPLIANCES DIRECT" at bounding box center [161, 347] width 95 height 11
click at [143, 412] on tspan "ELECTRIC SHOP" at bounding box center [150, 416] width 74 height 11
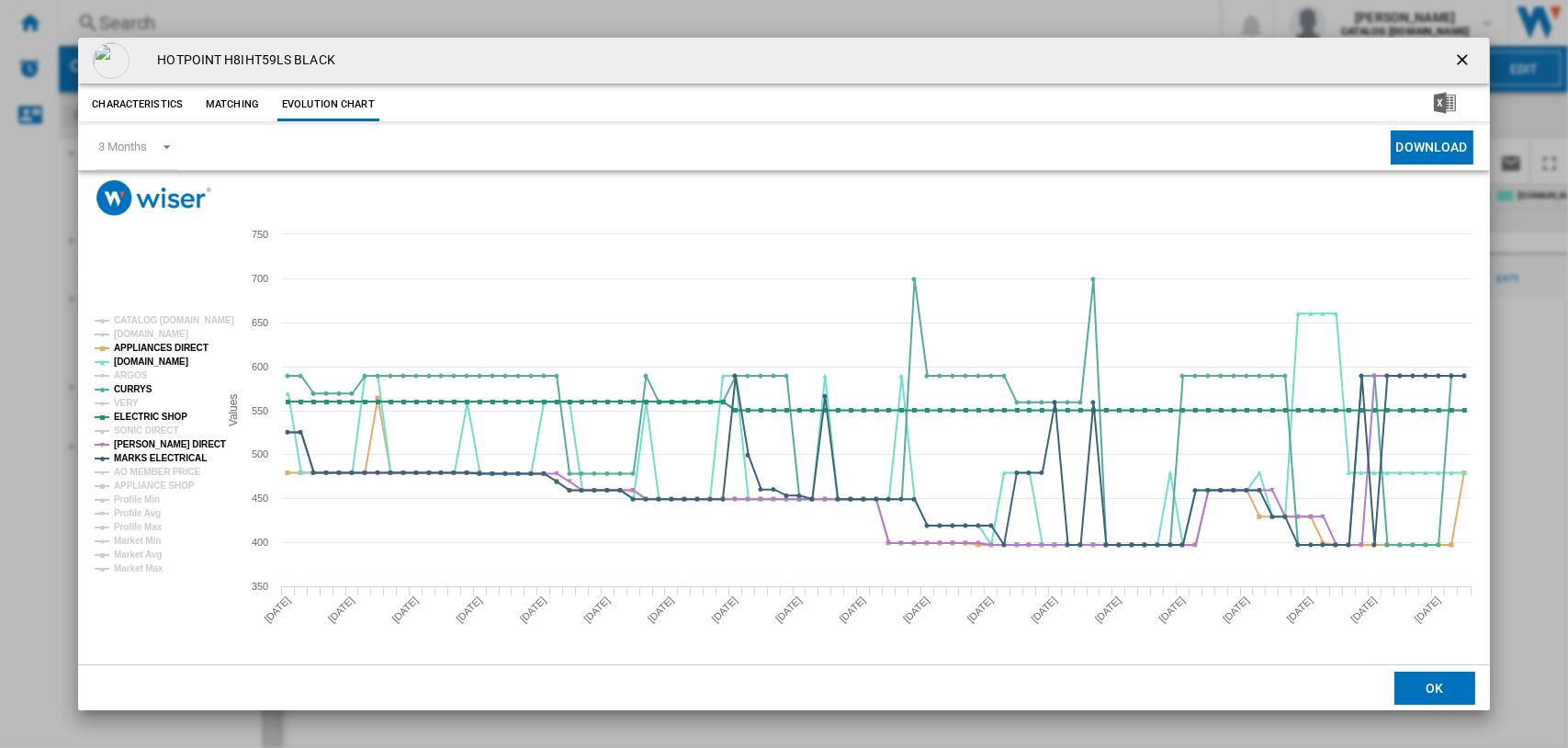
click at [143, 412] on tspan "ELECTRIC SHOP" at bounding box center [150, 416] width 74 height 11
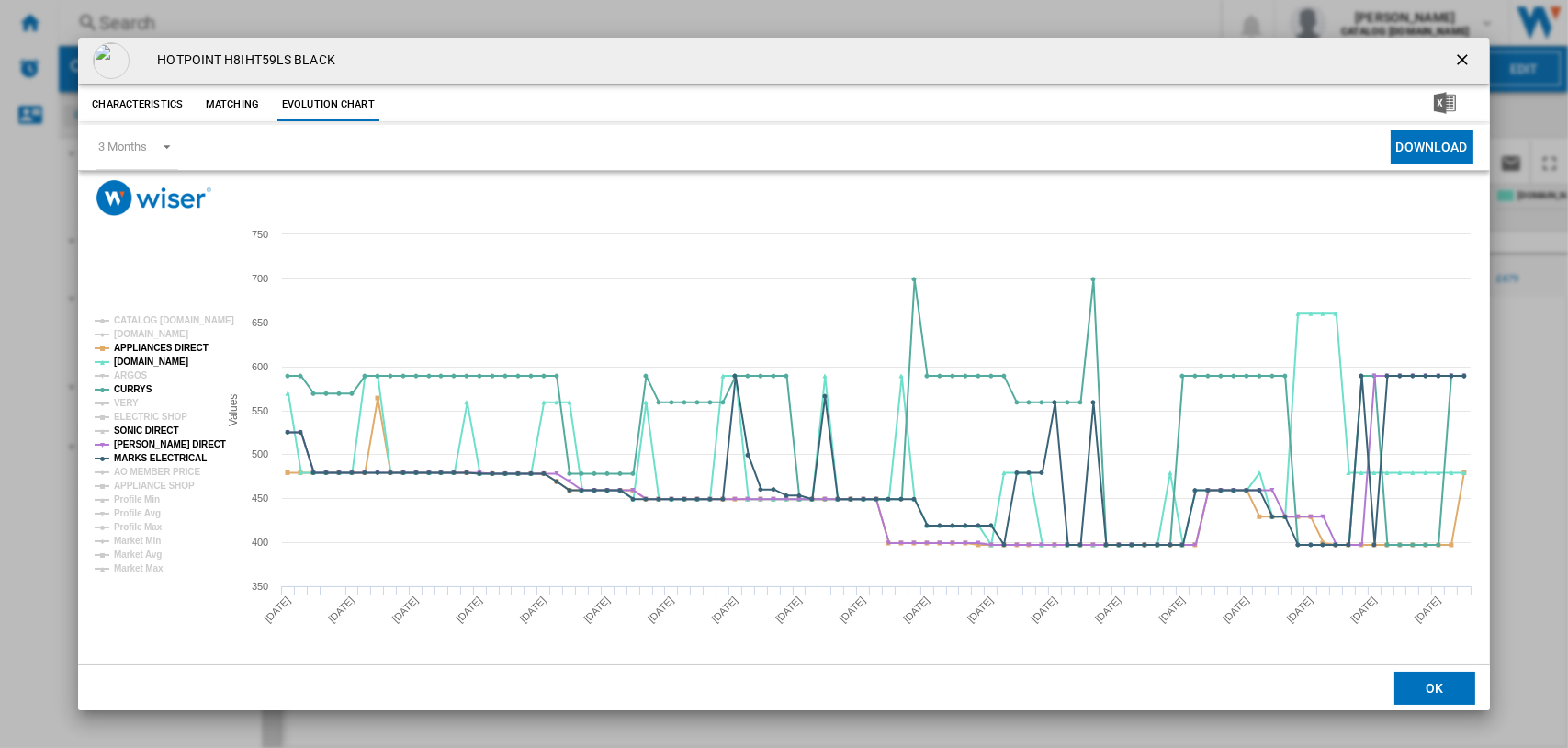
click at [148, 426] on tspan "SONIC DIRECT" at bounding box center [146, 431] width 64 height 11
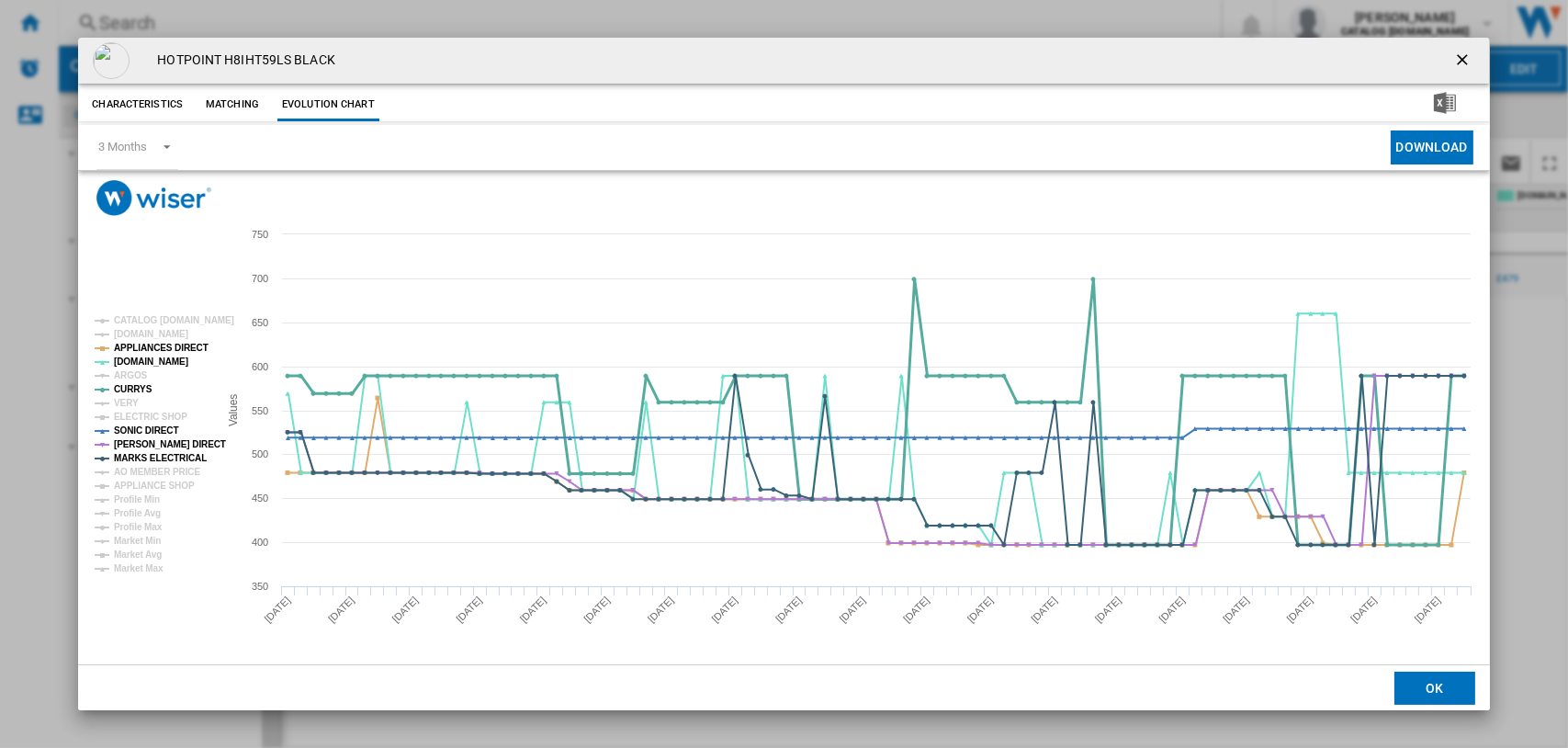
click at [132, 386] on tspan "CURRYS" at bounding box center [133, 389] width 38 height 11
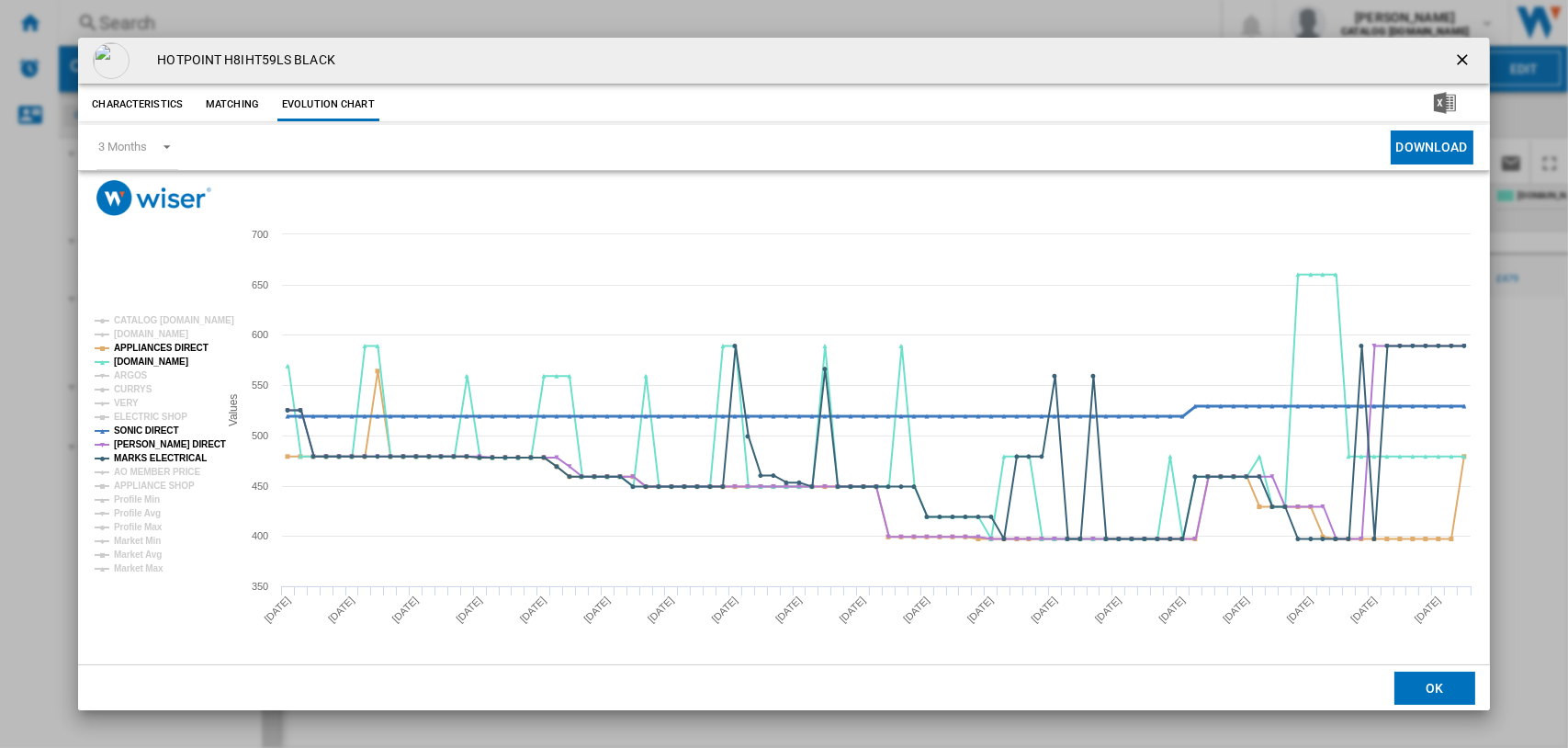
click at [139, 426] on tspan "SONIC DIRECT" at bounding box center [146, 431] width 64 height 11
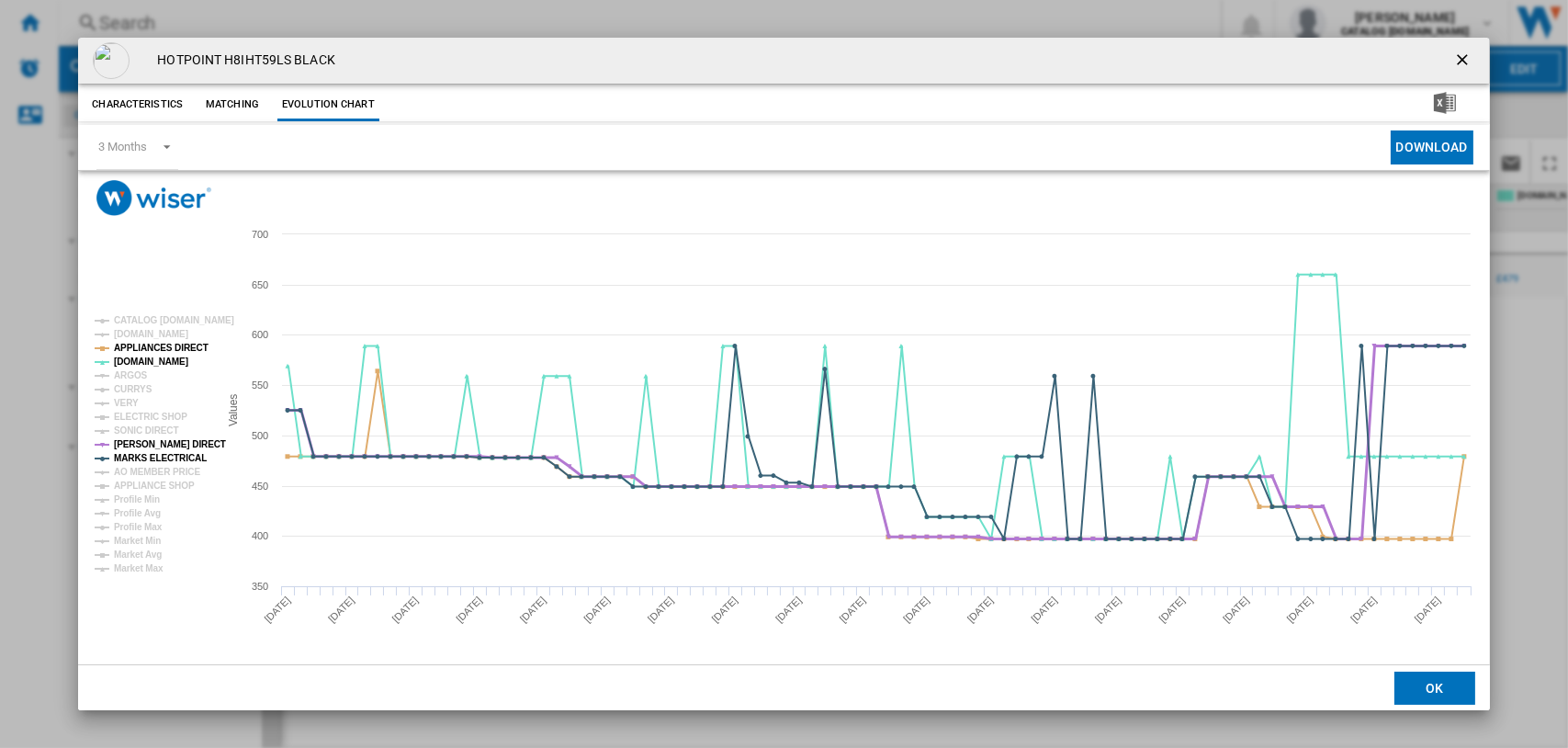
click at [141, 444] on tspan "[PERSON_NAME] DIRECT" at bounding box center [170, 444] width 112 height 11
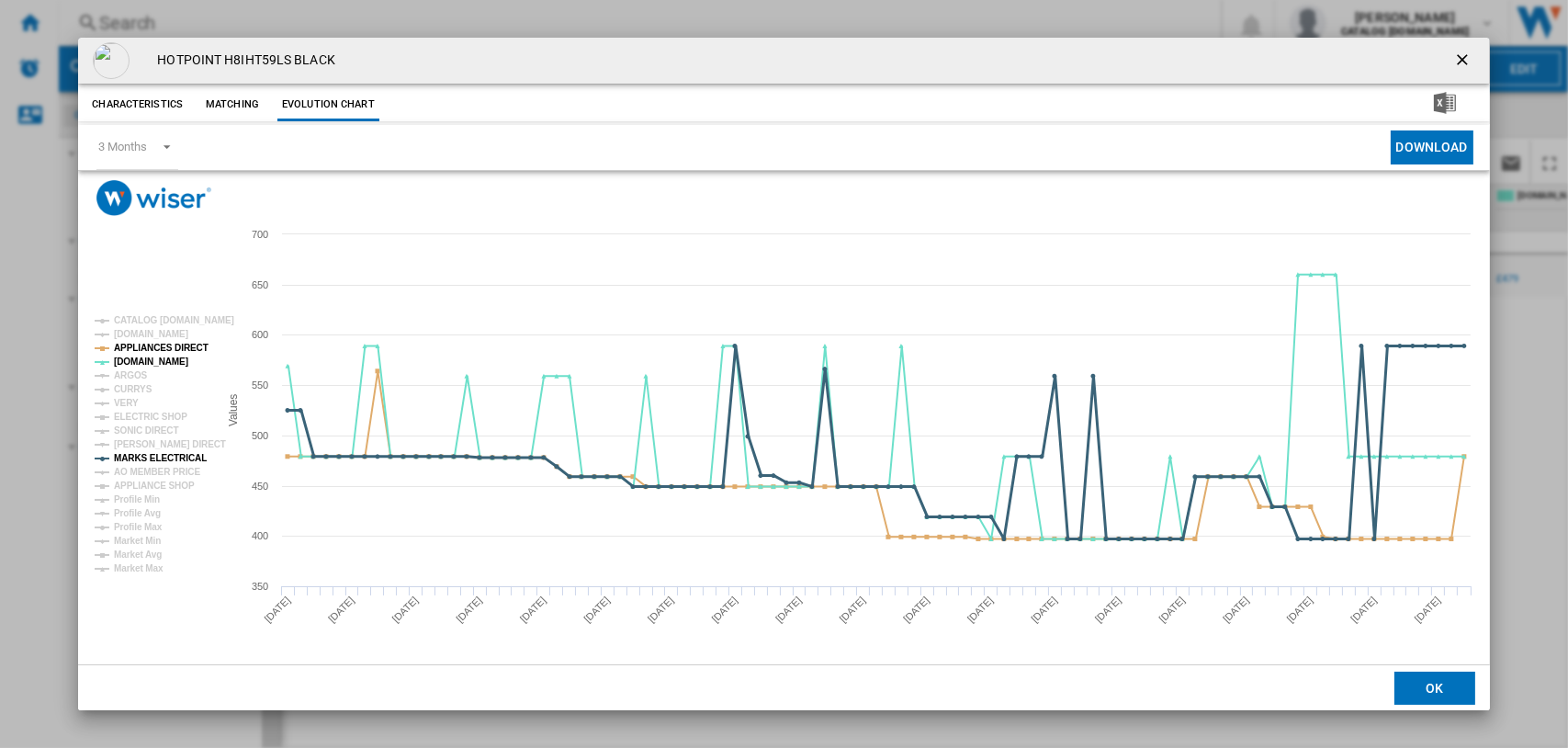
click at [143, 455] on tspan "MARKS ELECTRICAL" at bounding box center [160, 457] width 93 height 11
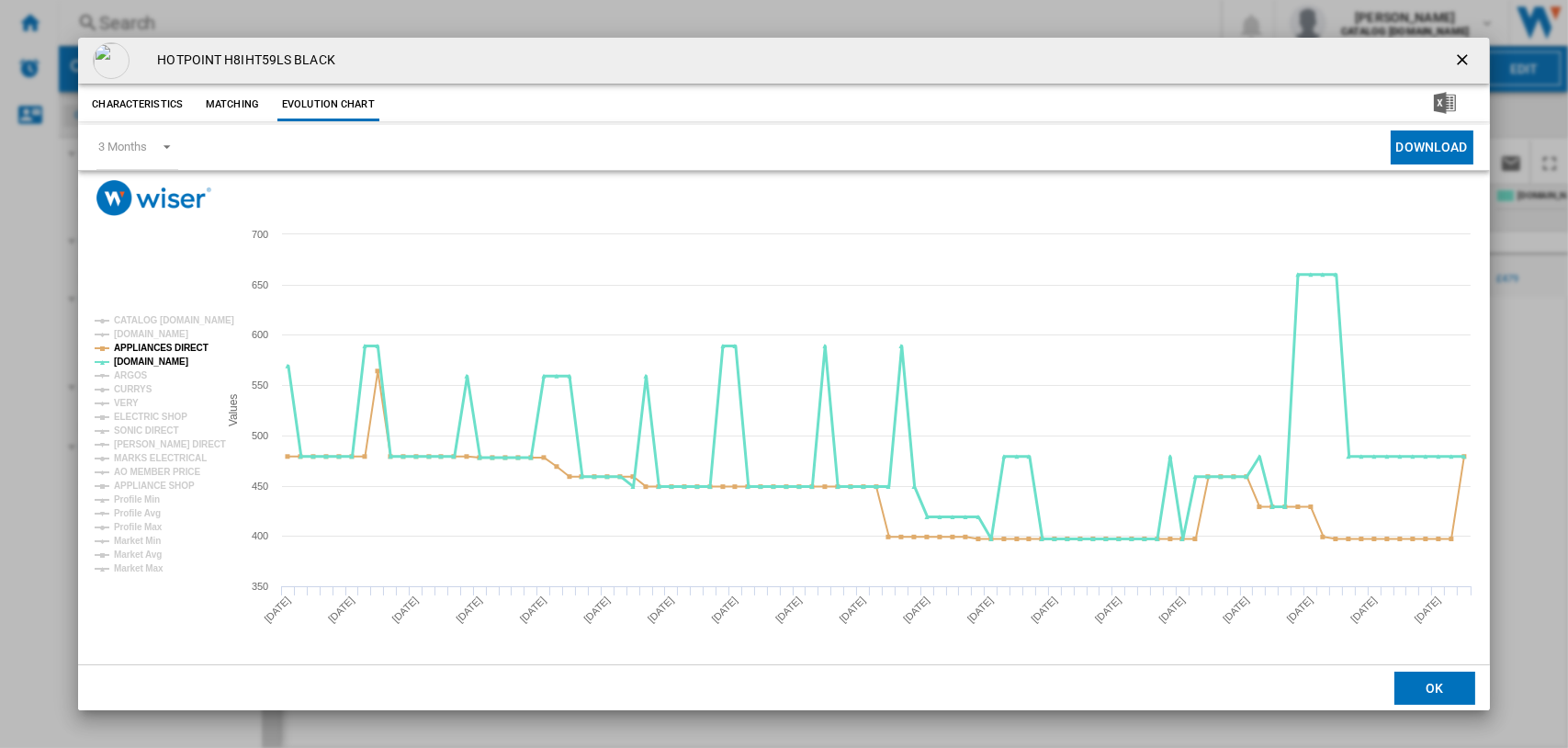
click at [127, 358] on tspan "[DOMAIN_NAME]" at bounding box center [151, 362] width 75 height 11
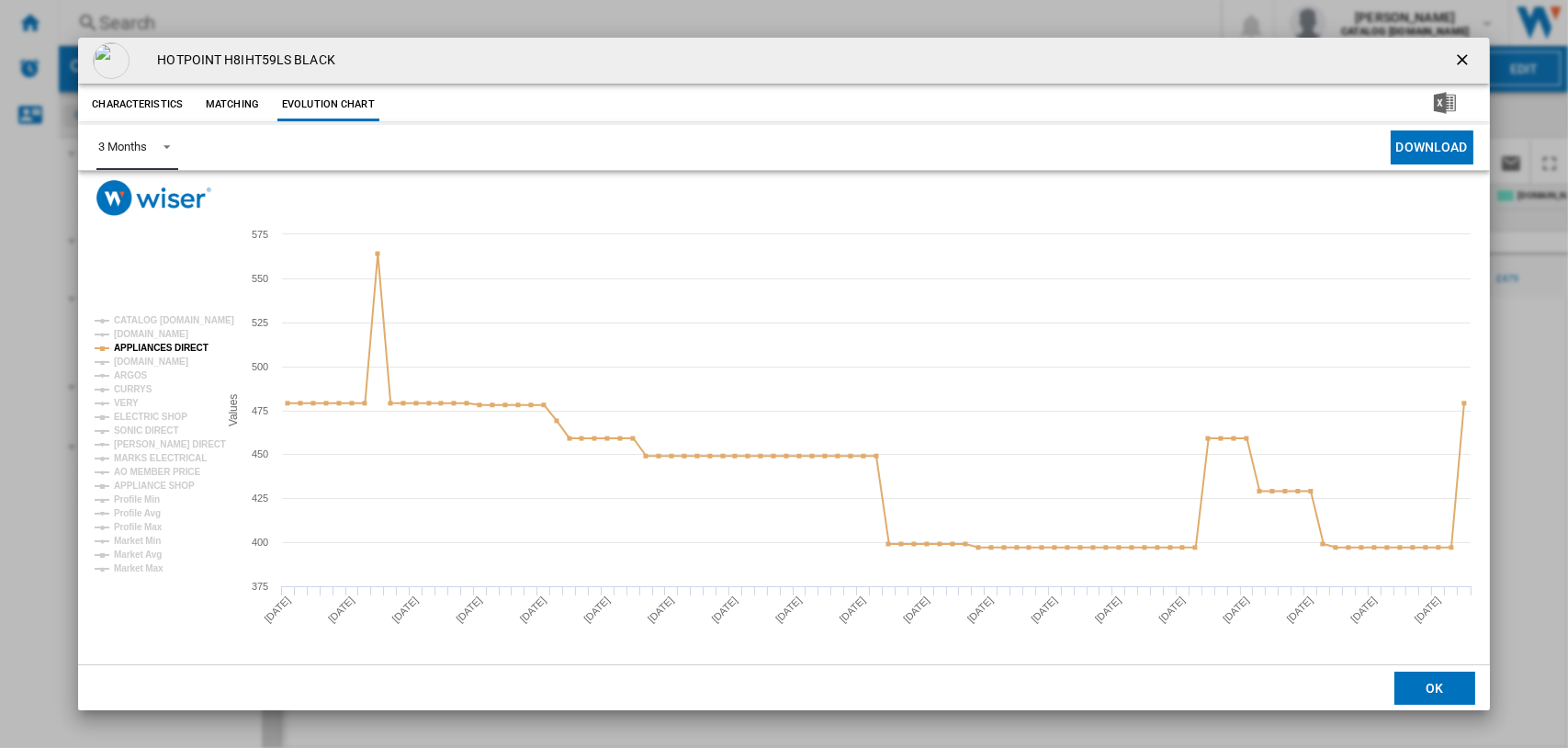
click at [169, 144] on span "Product popup" at bounding box center [161, 145] width 22 height 16
click at [130, 202] on md-option "6 Months" at bounding box center [146, 192] width 125 height 44
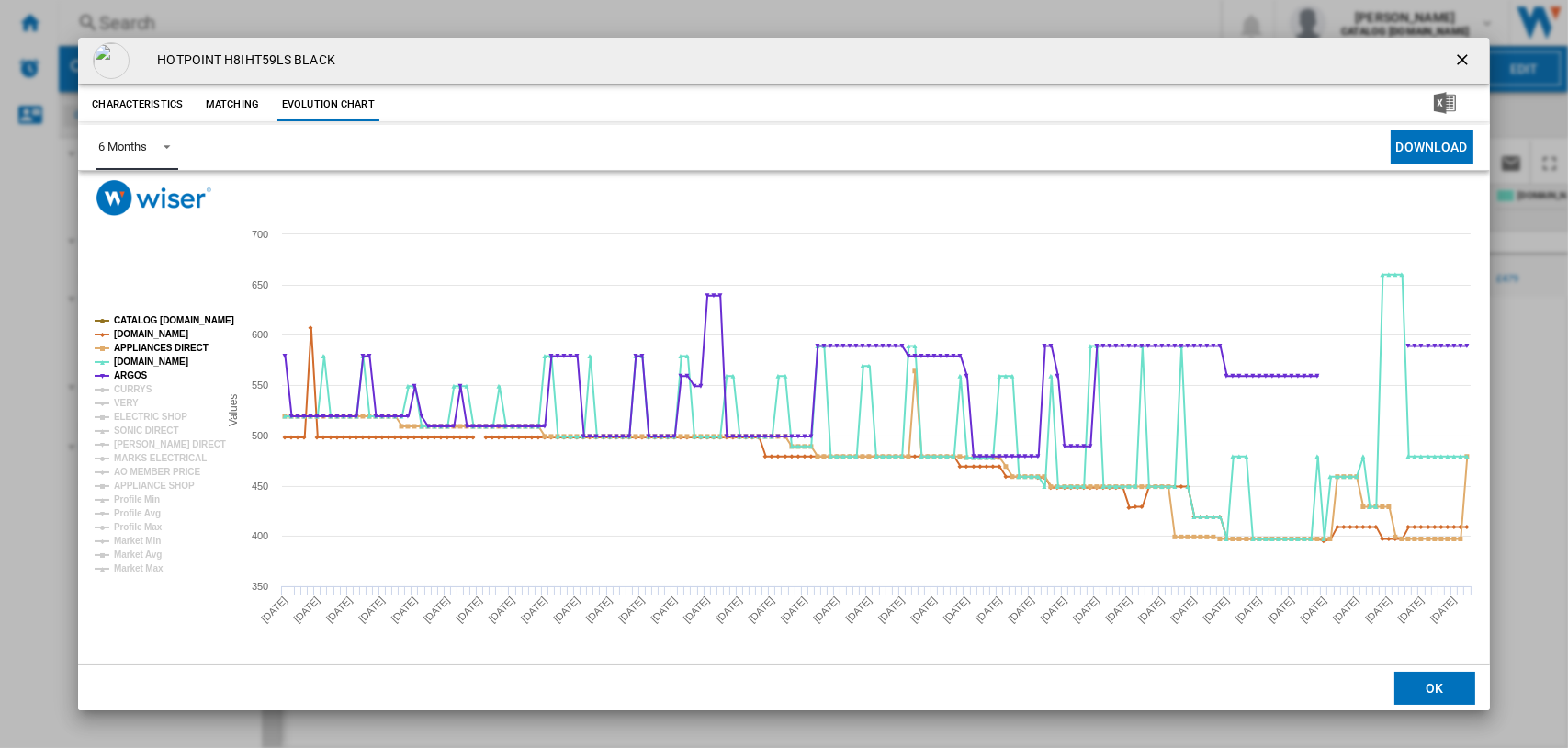
click at [121, 320] on tspan "CATALOG [DOMAIN_NAME]" at bounding box center [174, 320] width 121 height 11
click at [126, 333] on tspan "[DOMAIN_NAME]" at bounding box center [151, 334] width 75 height 11
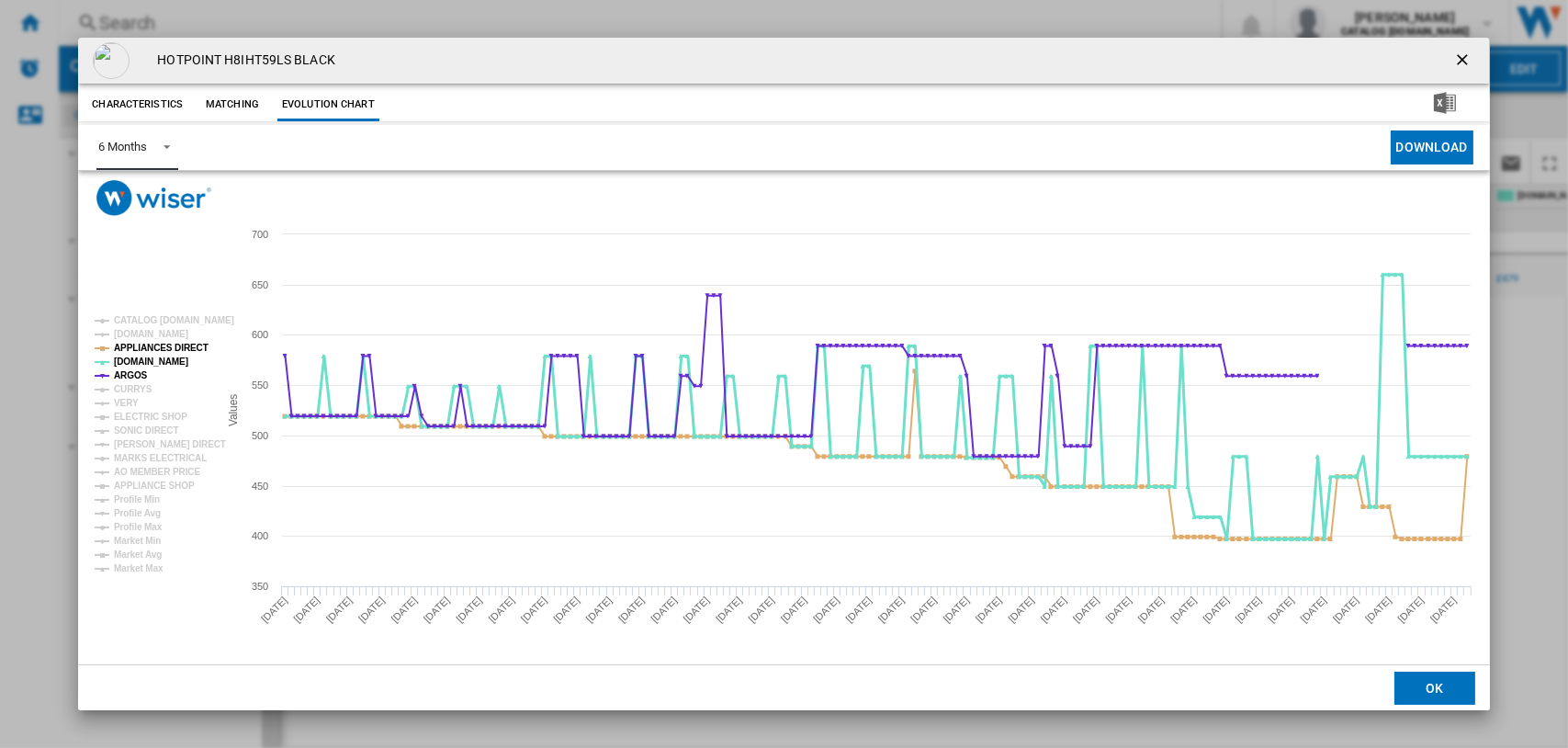
click at [127, 362] on tspan "[DOMAIN_NAME]" at bounding box center [151, 362] width 75 height 11
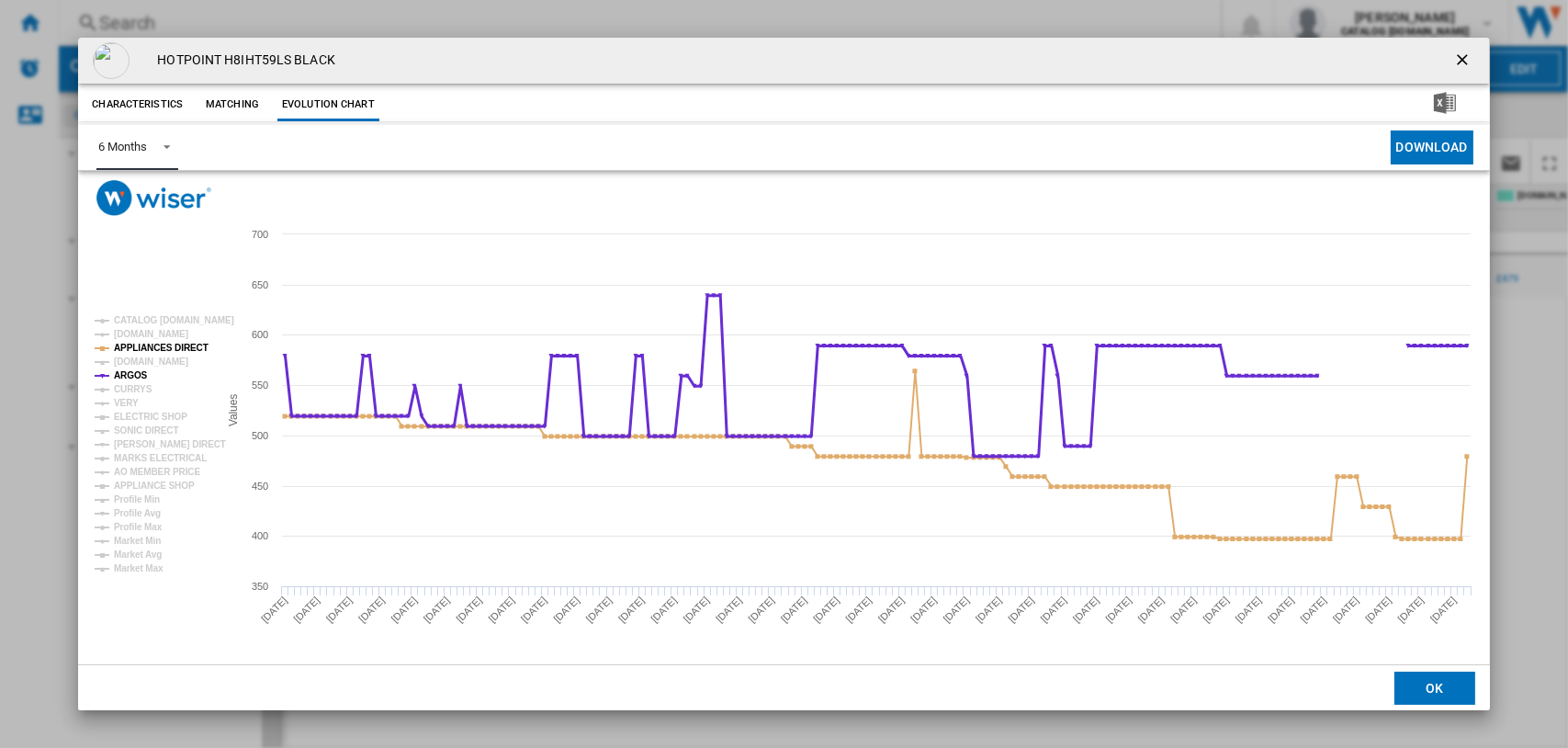
click at [134, 370] on tspan "ARGOS" at bounding box center [130, 375] width 34 height 11
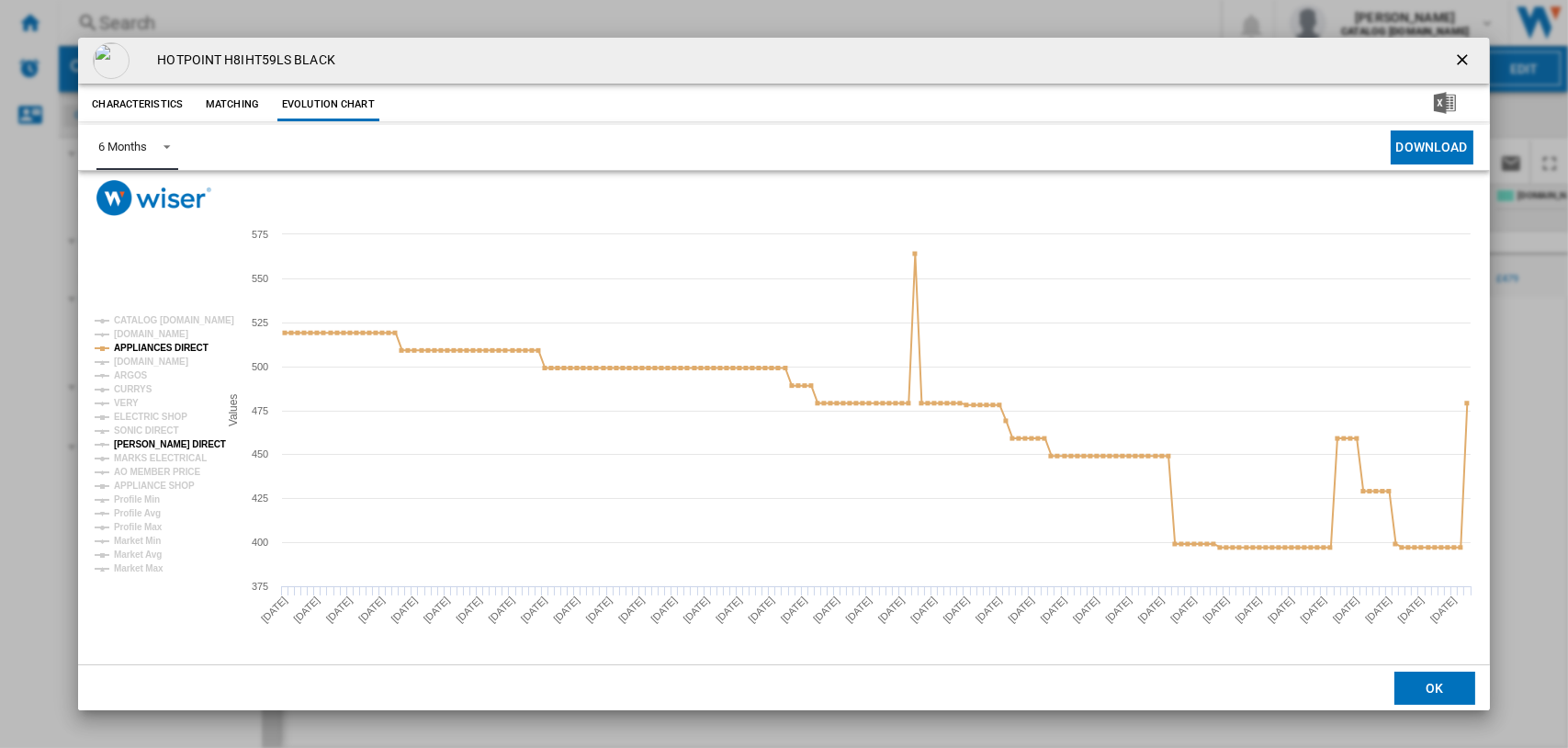
click at [138, 442] on tspan "[PERSON_NAME] DIRECT" at bounding box center [170, 444] width 112 height 11
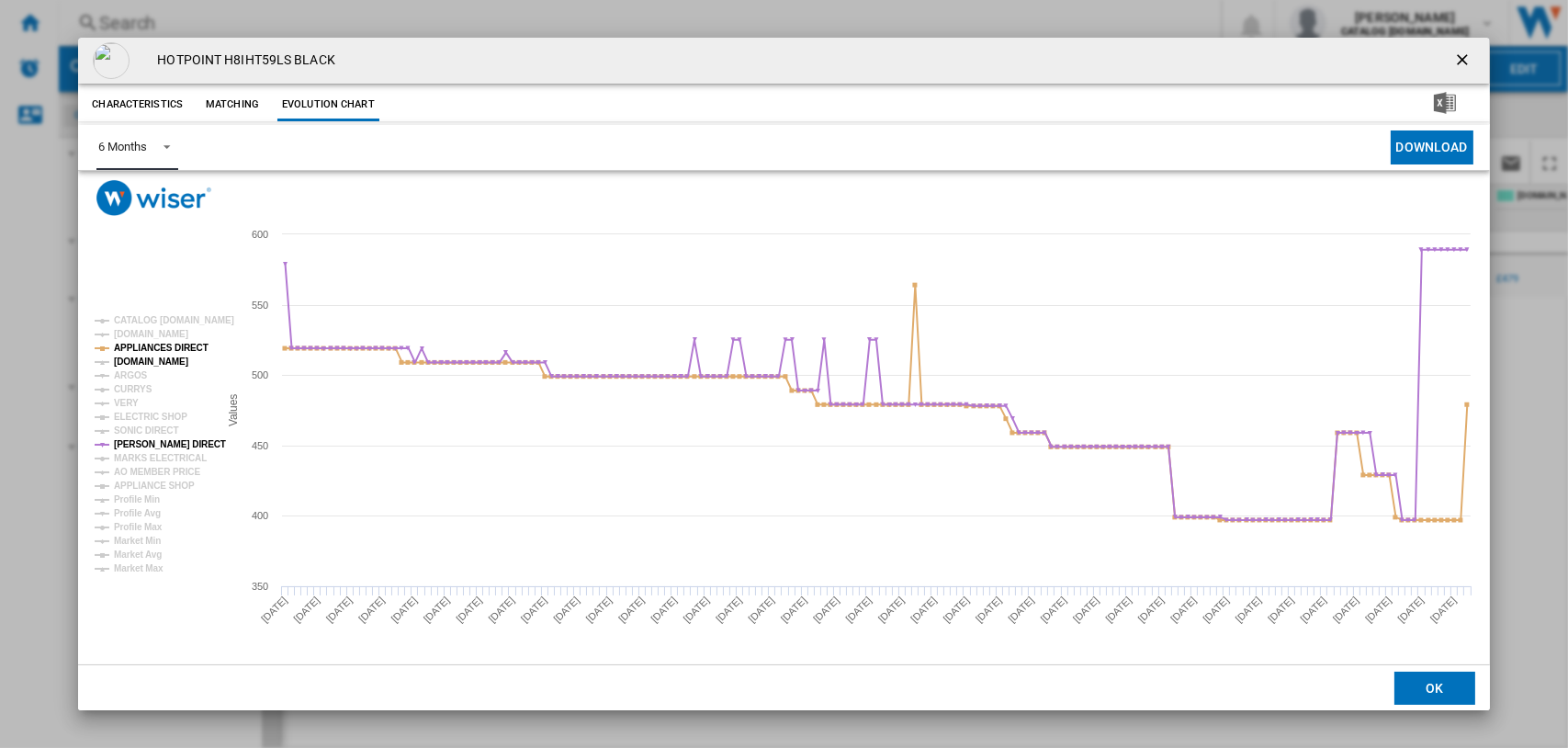
click at [143, 361] on tspan "[DOMAIN_NAME]" at bounding box center [151, 362] width 75 height 11
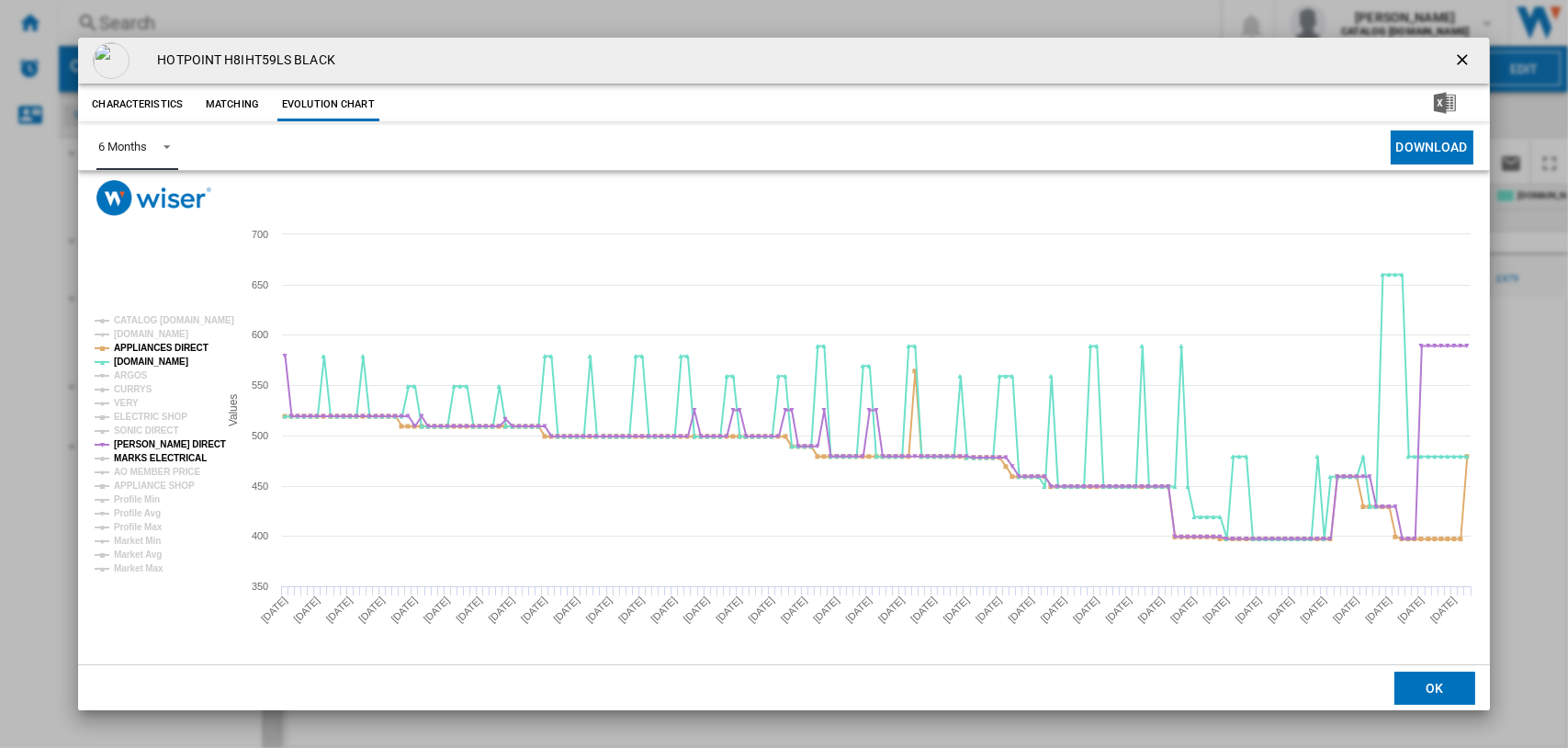
click at [134, 453] on tspan "MARKS ELECTRICAL" at bounding box center [160, 457] width 93 height 11
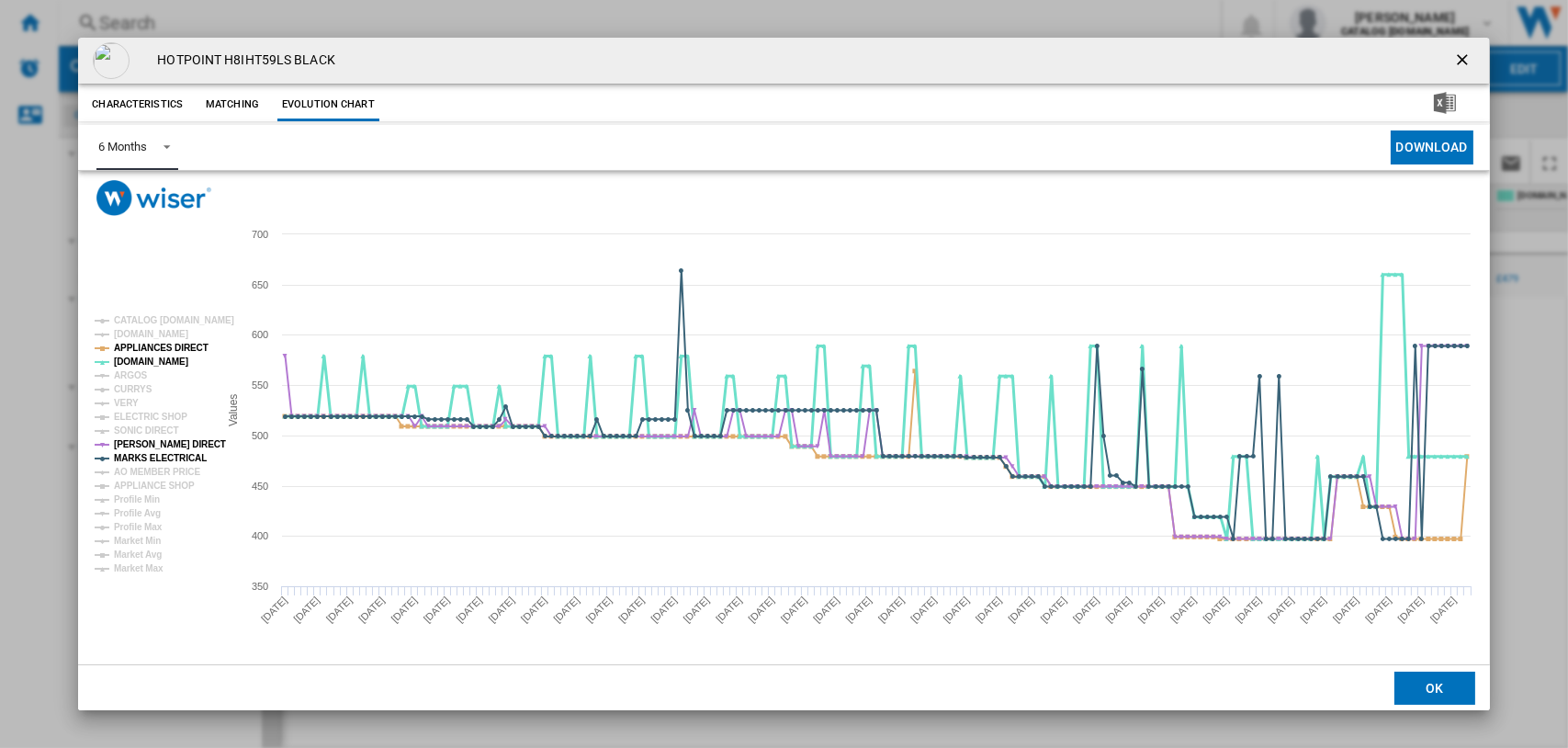
click at [136, 357] on tspan "[DOMAIN_NAME]" at bounding box center [151, 362] width 75 height 11
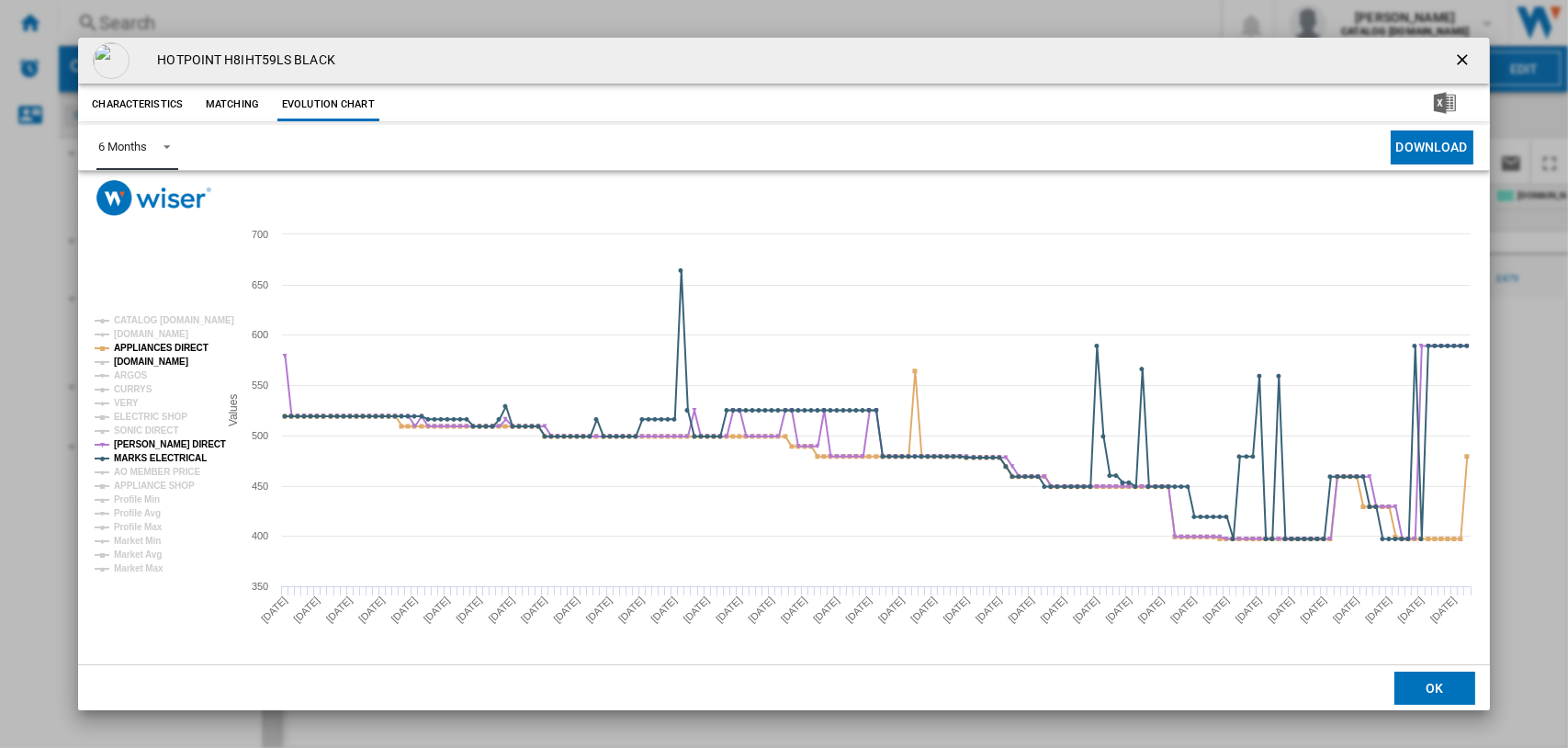
click at [140, 362] on tspan "[DOMAIN_NAME]" at bounding box center [151, 362] width 75 height 11
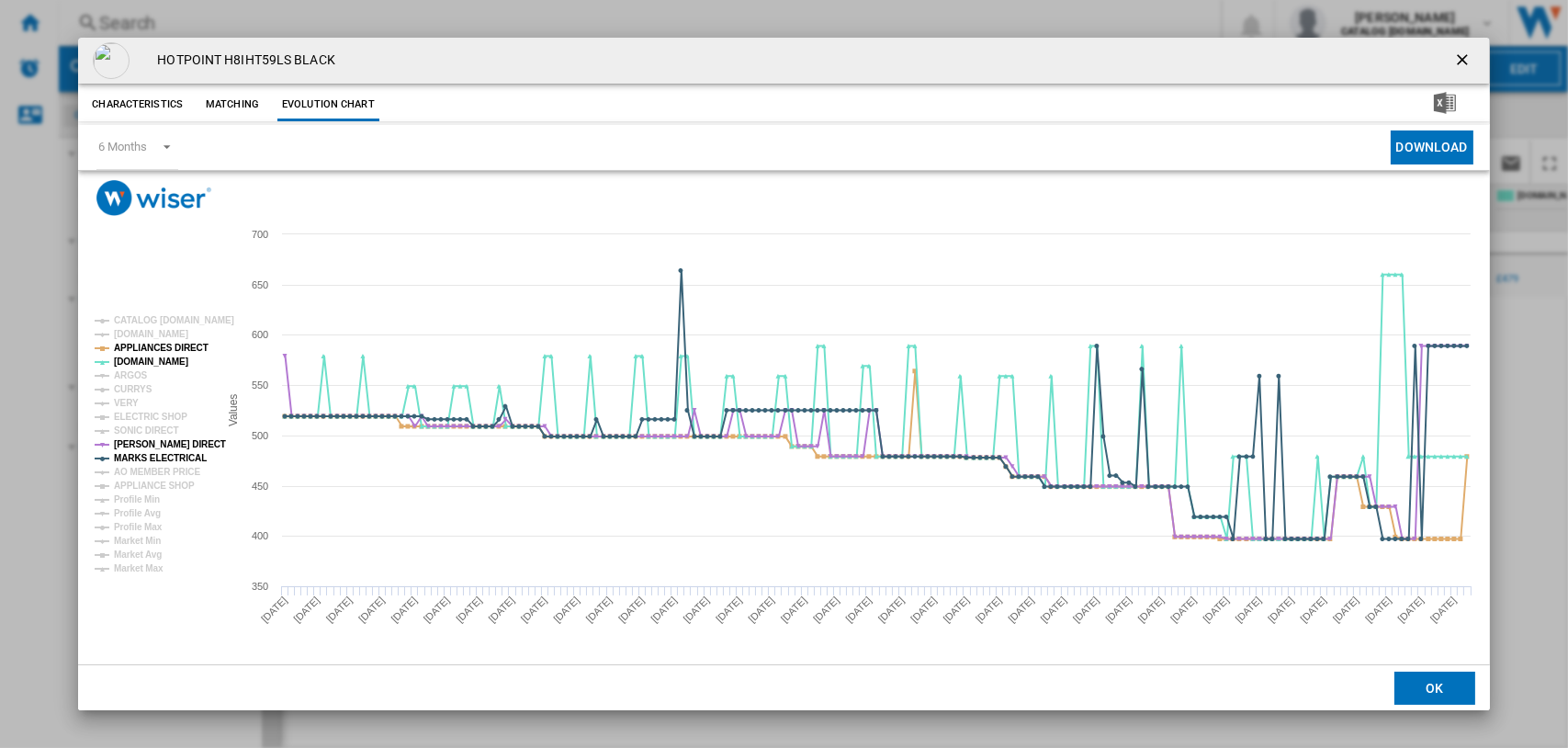
click at [1464, 57] on ng-md-icon "getI18NText('BUTTONS.CLOSE_DIALOG')" at bounding box center [1464, 61] width 22 height 22
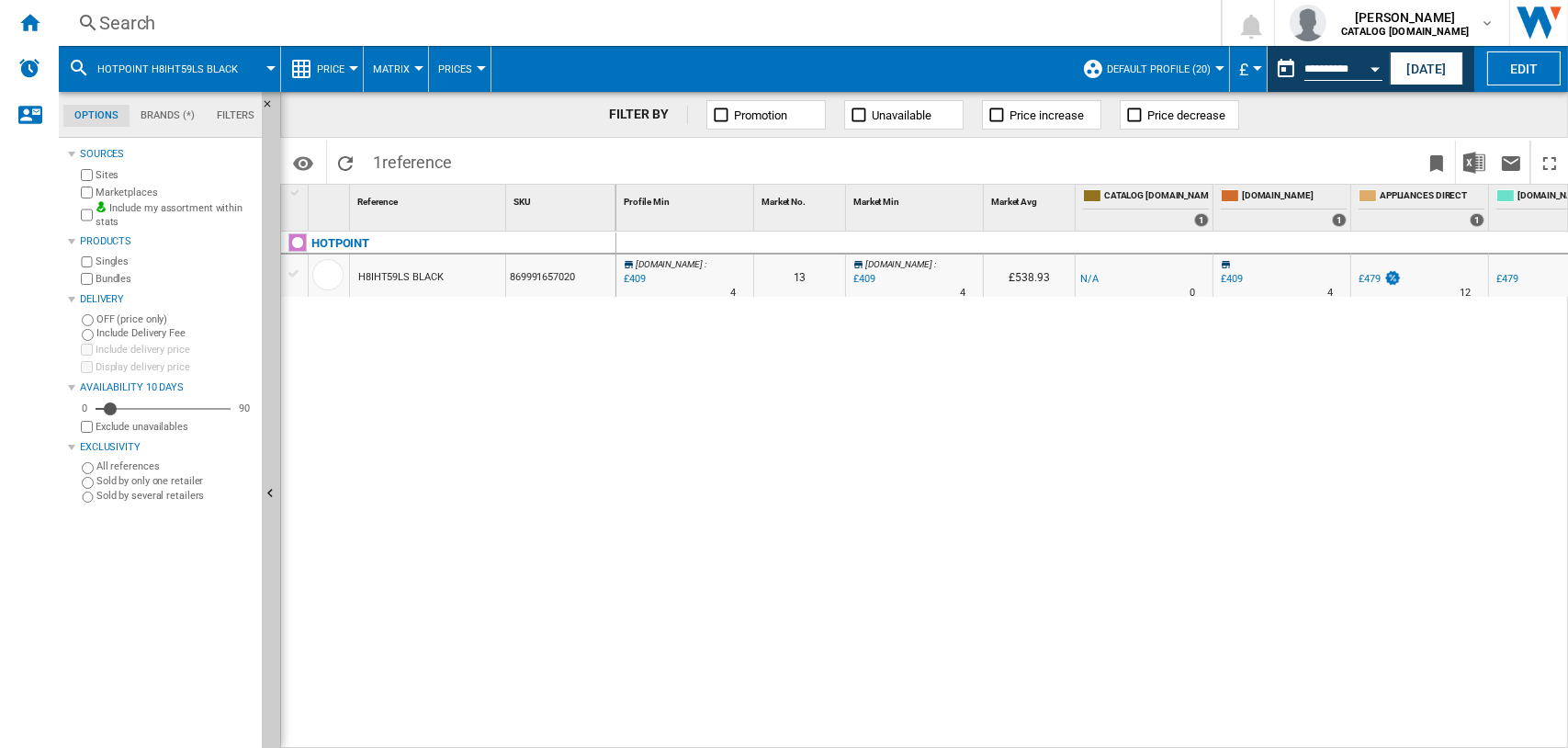
drag, startPoint x: 738, startPoint y: 417, endPoint x: 317, endPoint y: 463, distance: 423.5
click at [738, 417] on div "0 [DOMAIN_NAME] : -1.0 % £409 % N/A 4 [DOMAIN_NAME] : 13 [DOMAIN_NAME] : -1.0 %…" at bounding box center [1093, 490] width 953 height 518
